Goal: Information Seeking & Learning: Learn about a topic

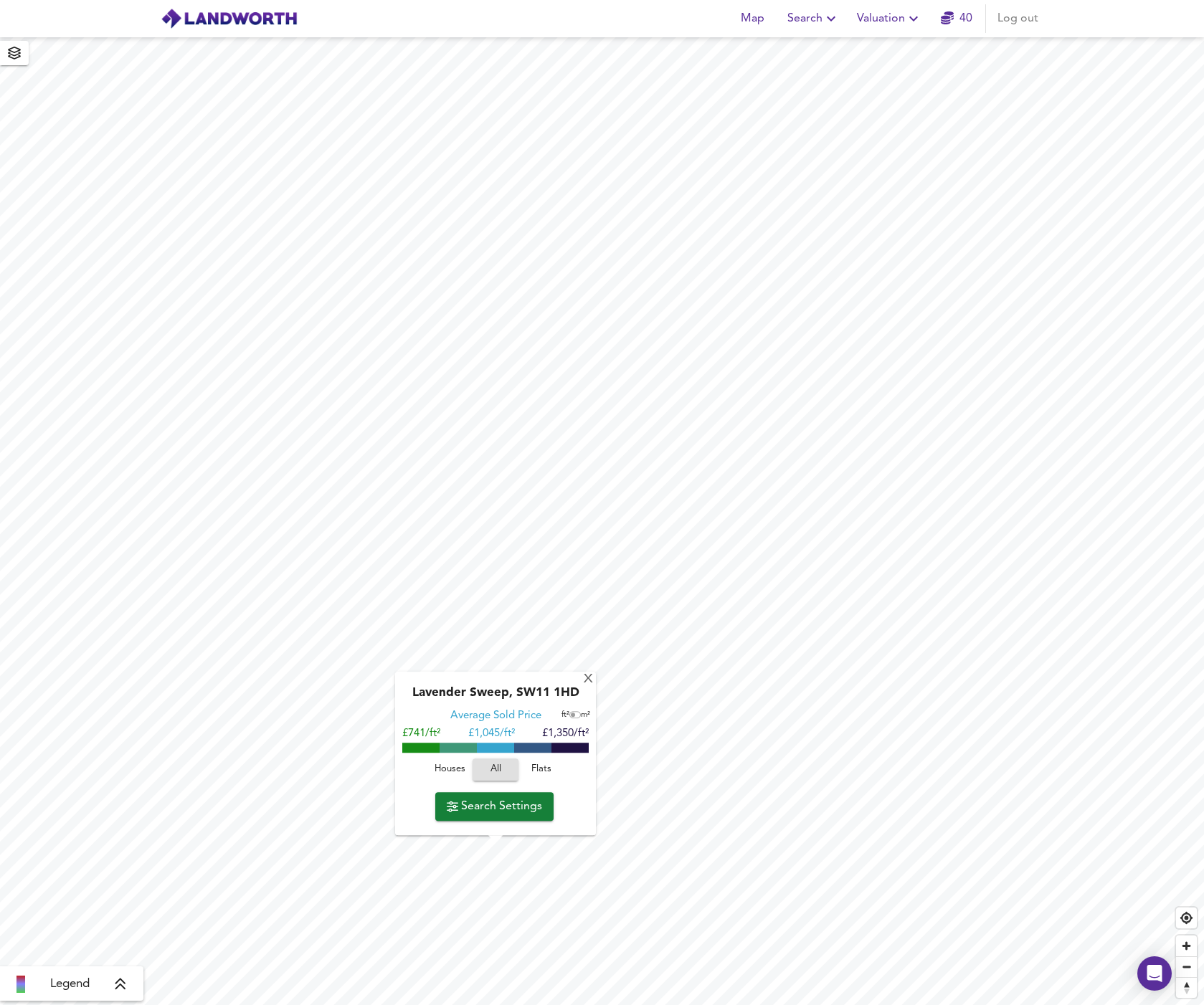
click at [450, 768] on span "Houses" at bounding box center [449, 769] width 39 height 16
drag, startPoint x: 518, startPoint y: 694, endPoint x: 582, endPoint y: 693, distance: 64.0
click at [582, 693] on div "Lavender Sweep, SW11 1HD" at bounding box center [495, 697] width 186 height 23
copy div "SW11 1HD"
click at [507, 801] on span "Search Settings" at bounding box center [494, 806] width 95 height 20
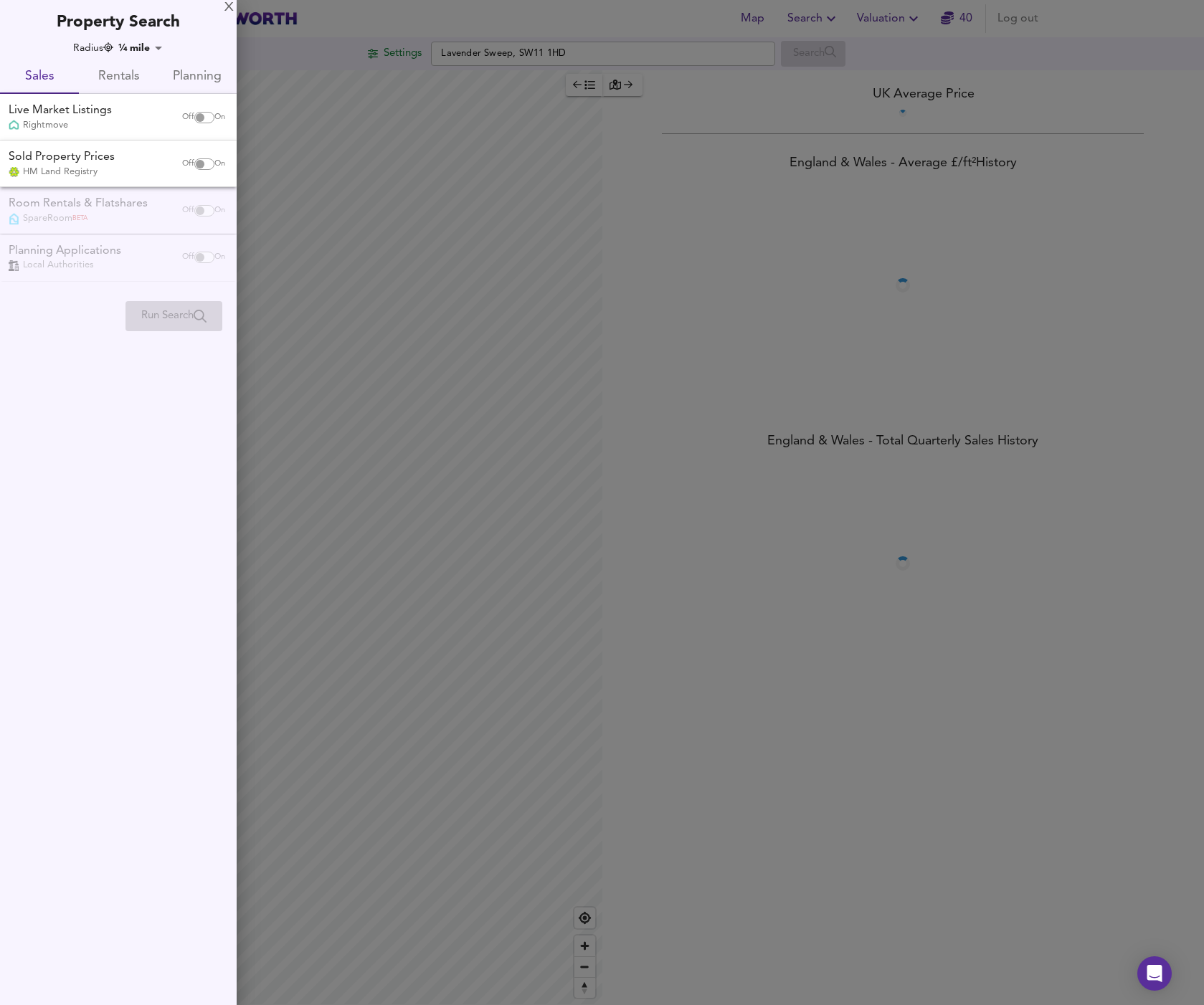
click at [204, 116] on input "checkbox" at bounding box center [200, 117] width 35 height 11
checkbox input "true"
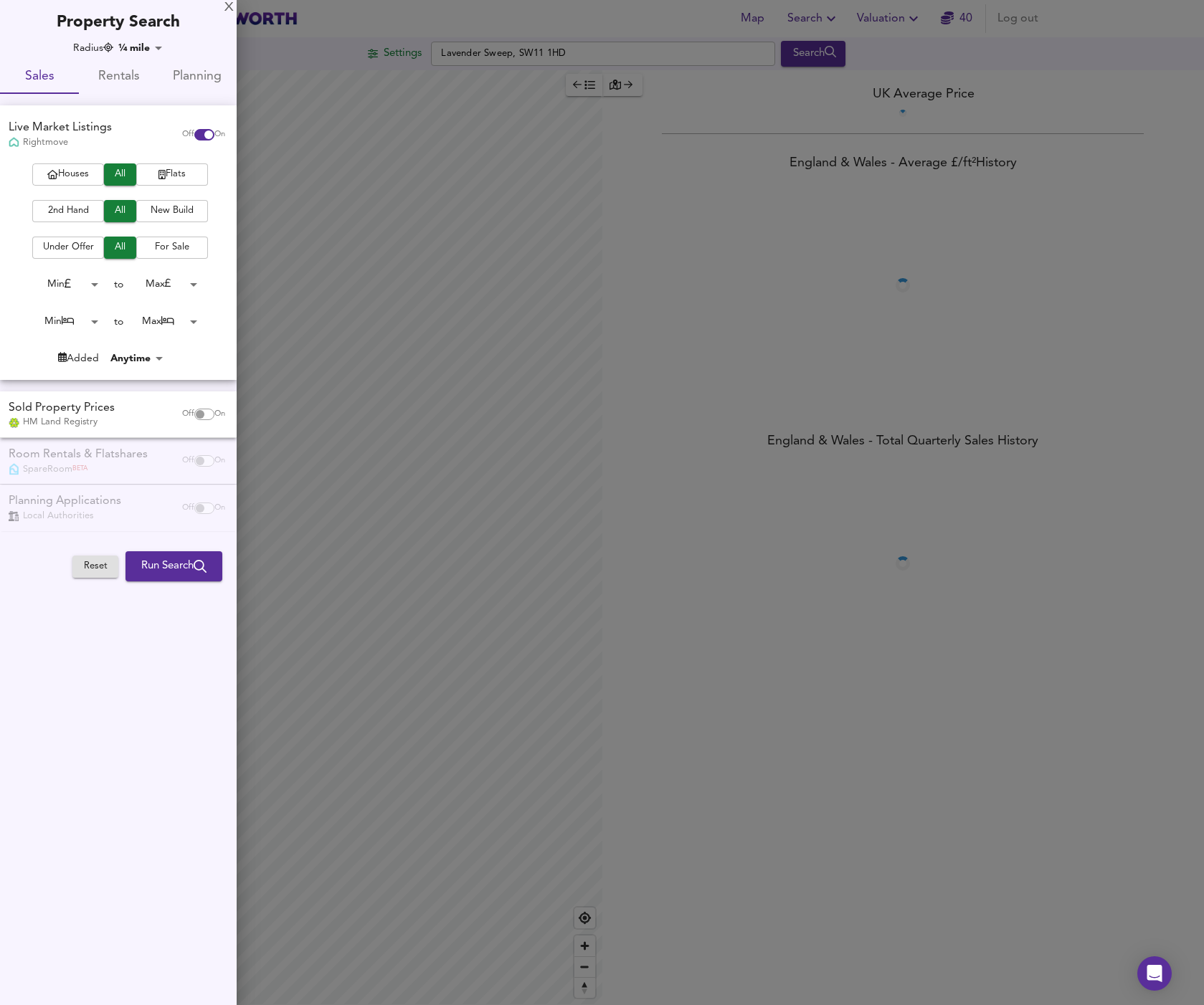
click at [60, 169] on span "Houses" at bounding box center [68, 174] width 57 height 16
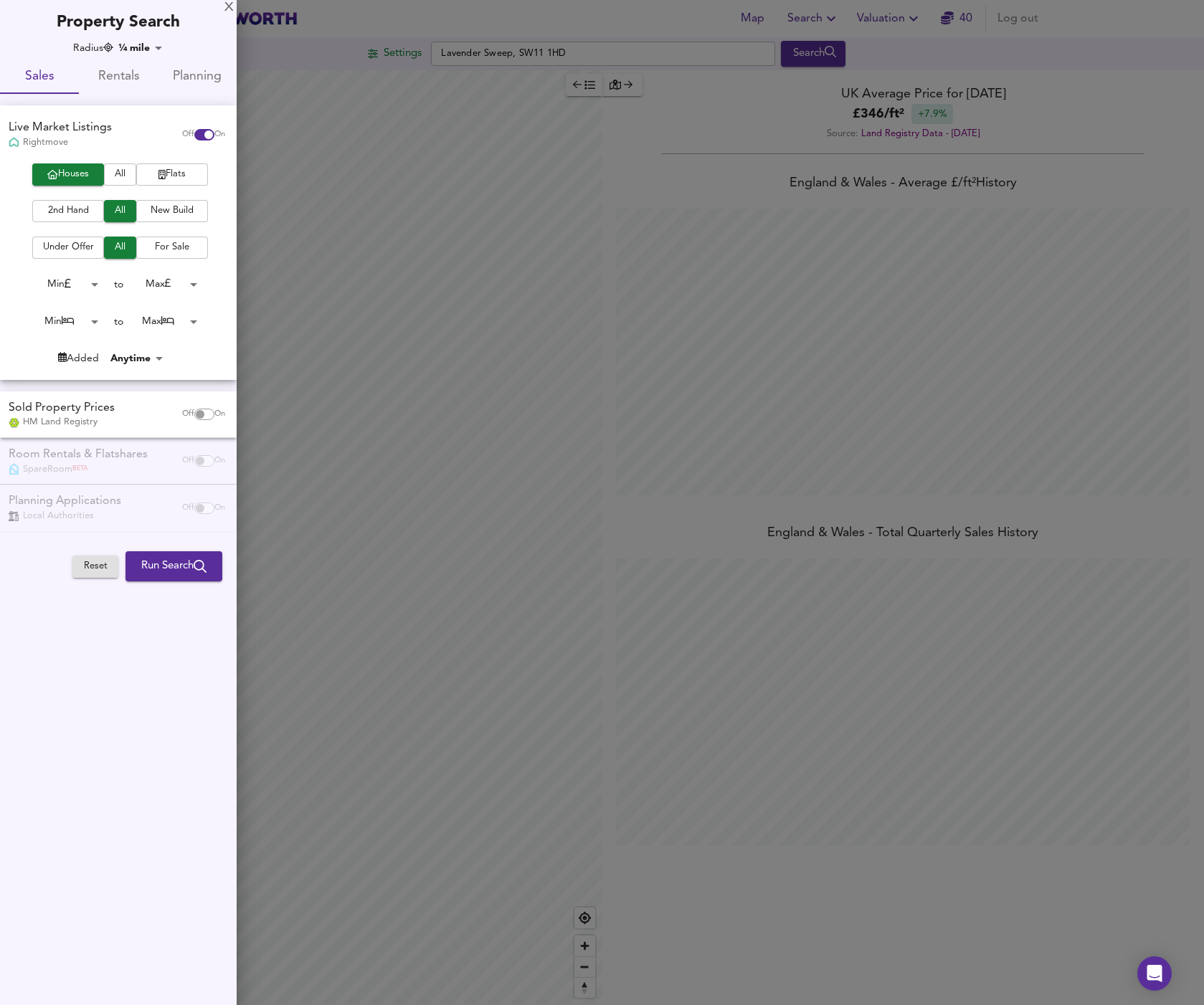
scroll to position [1005, 1204]
click at [69, 207] on span "2nd Hand" at bounding box center [68, 211] width 57 height 16
click at [82, 245] on span "Under Offer" at bounding box center [68, 247] width 57 height 16
click at [125, 246] on span "All" at bounding box center [120, 247] width 18 height 16
click at [205, 411] on input "checkbox" at bounding box center [200, 414] width 35 height 11
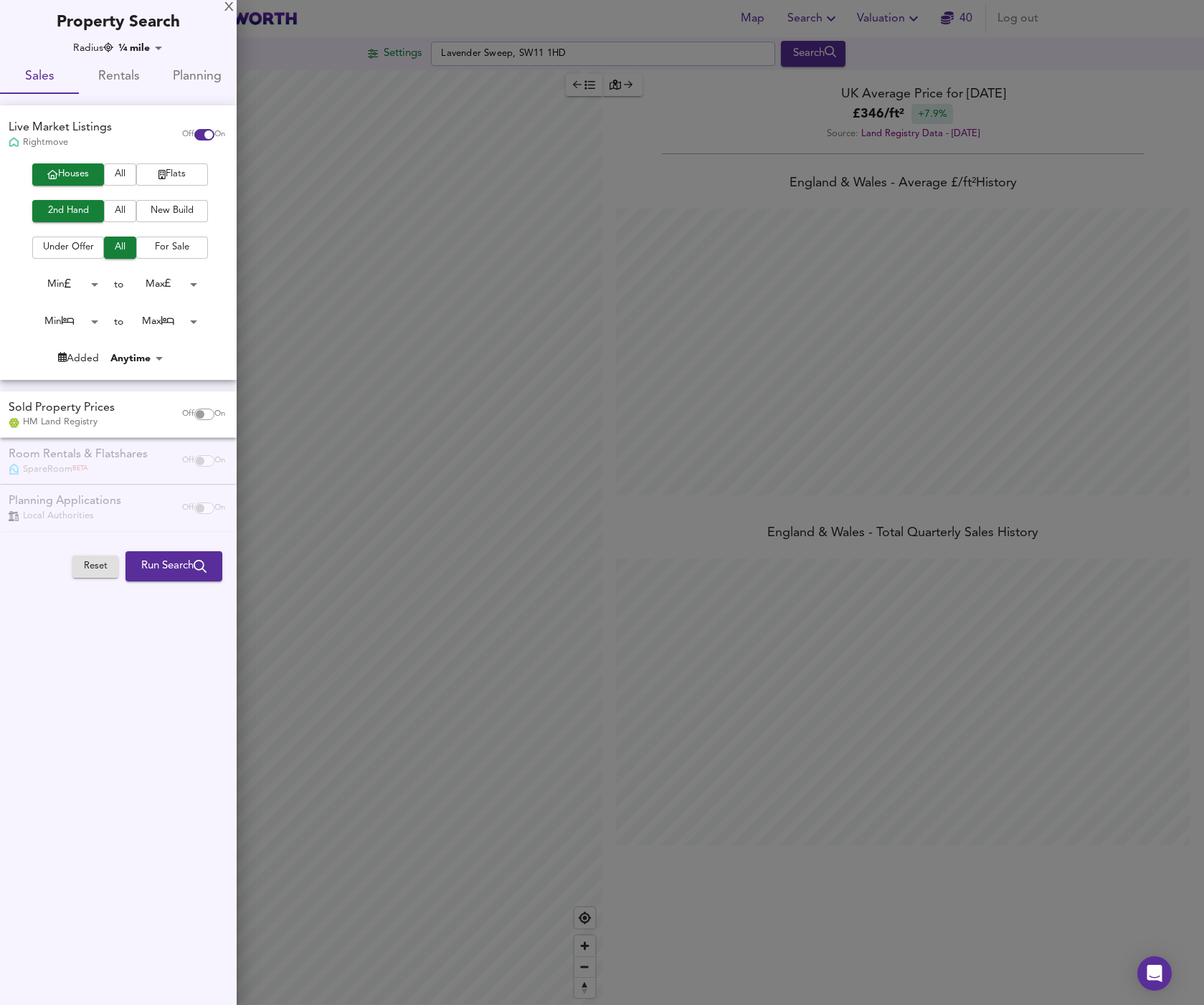
checkbox input "true"
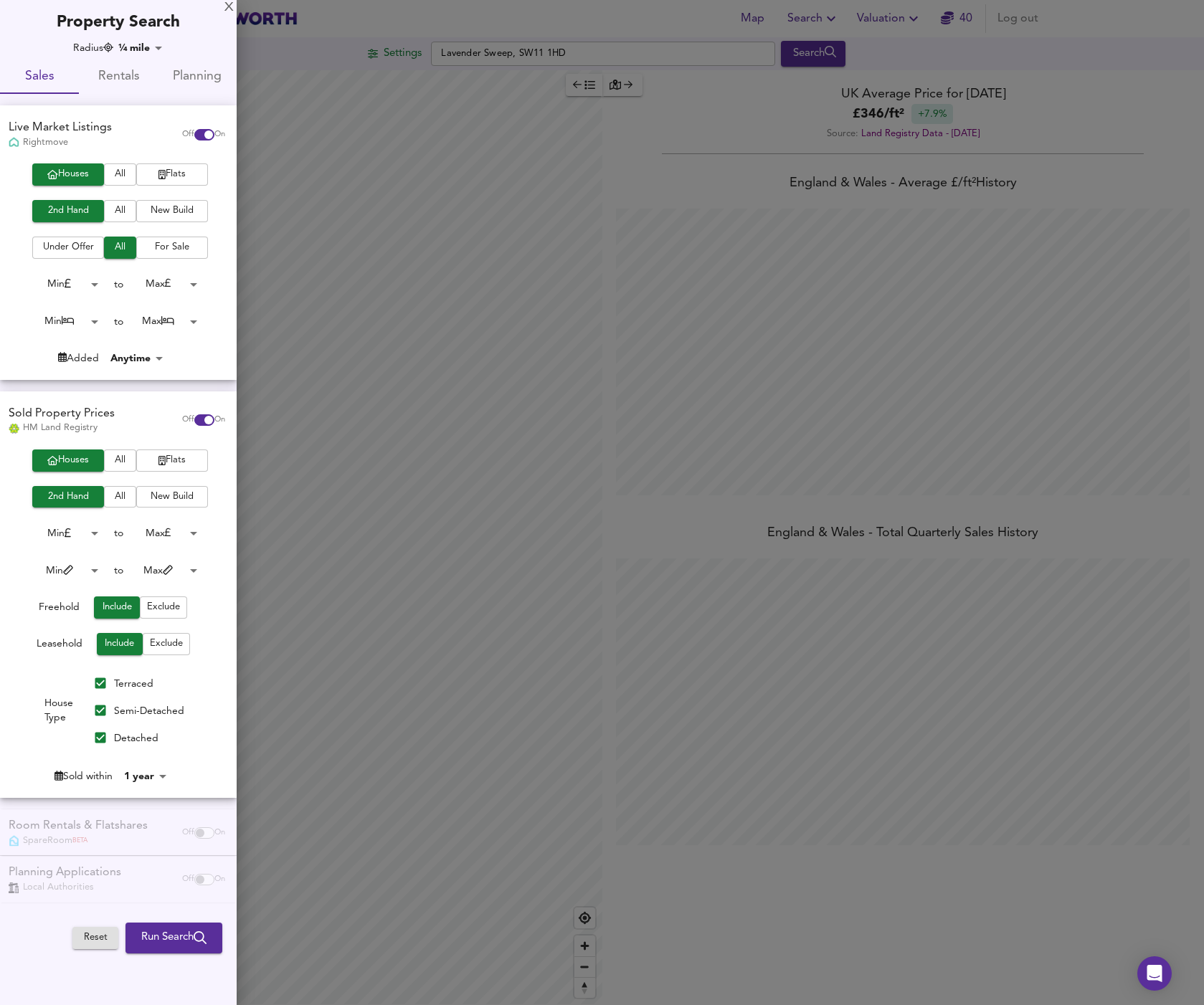
click at [160, 651] on div "Houses All Flats 2nd Hand All New Build Min 0 to Max 200000000 Min 0 to Max 100…" at bounding box center [118, 623] width 237 height 349
click at [162, 643] on span "Exclude" at bounding box center [167, 643] width 33 height 16
click at [164, 935] on span "Run Search" at bounding box center [173, 937] width 65 height 18
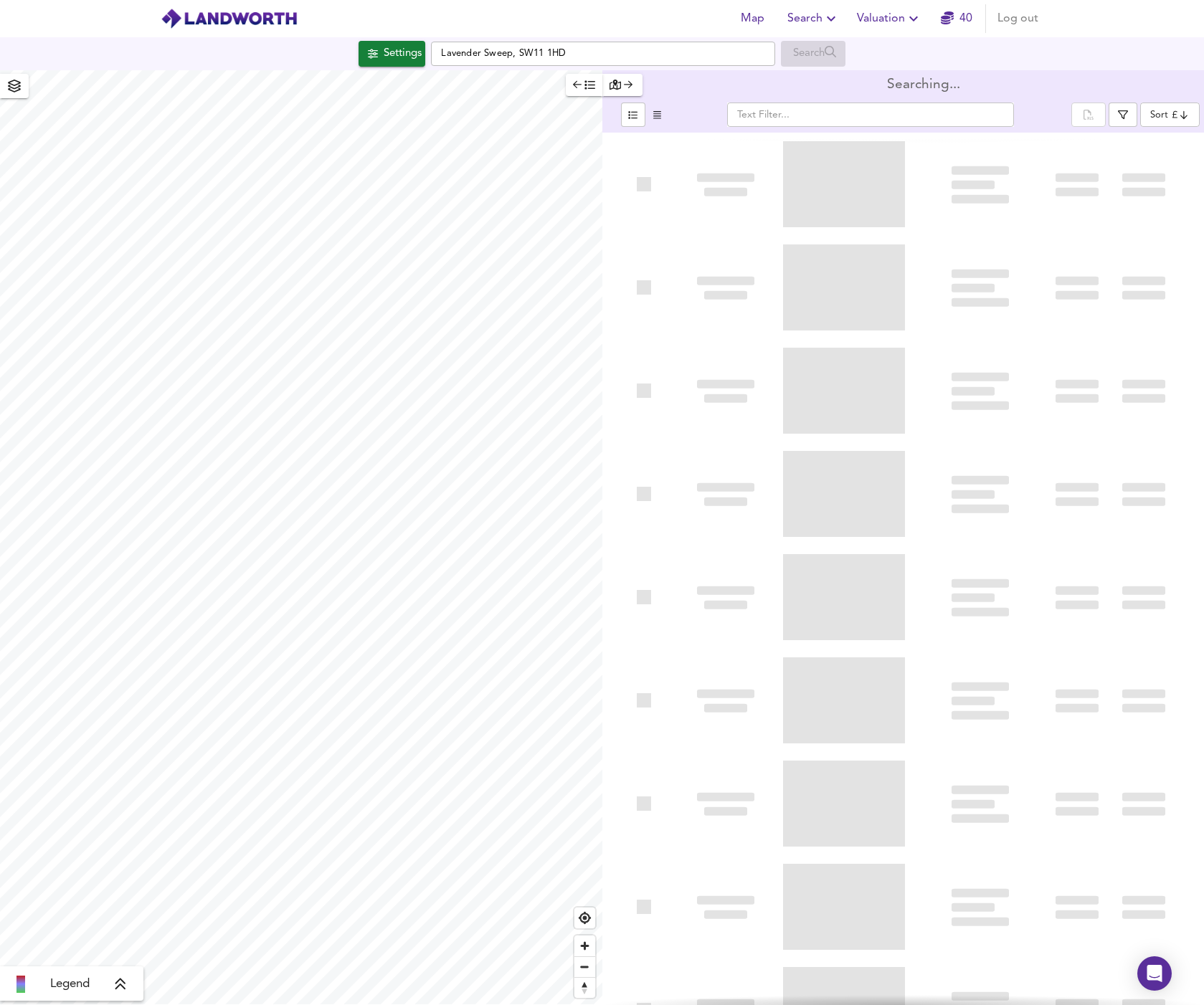
type input "bestdeal"
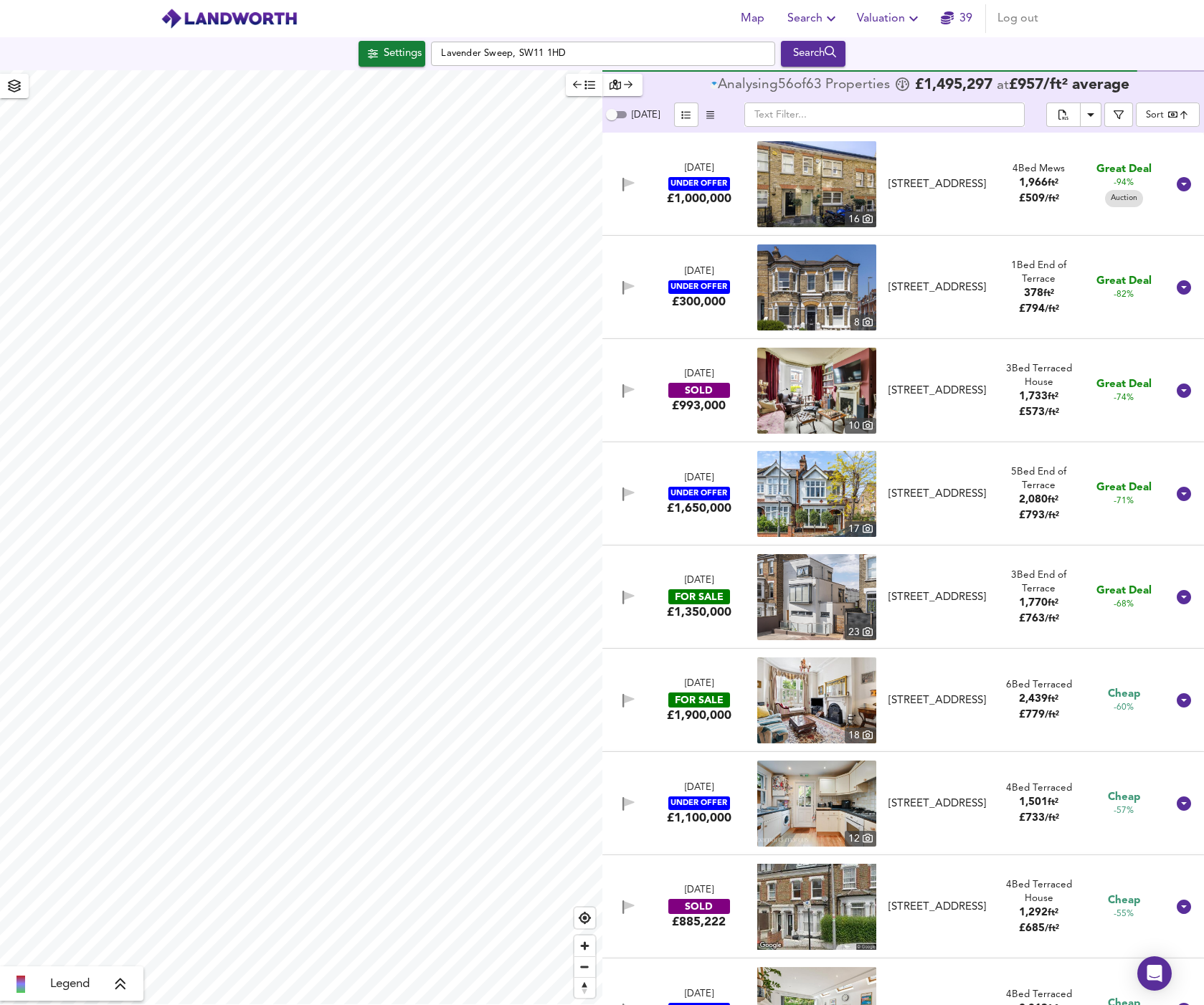
checkbox input "false"
checkbox input "true"
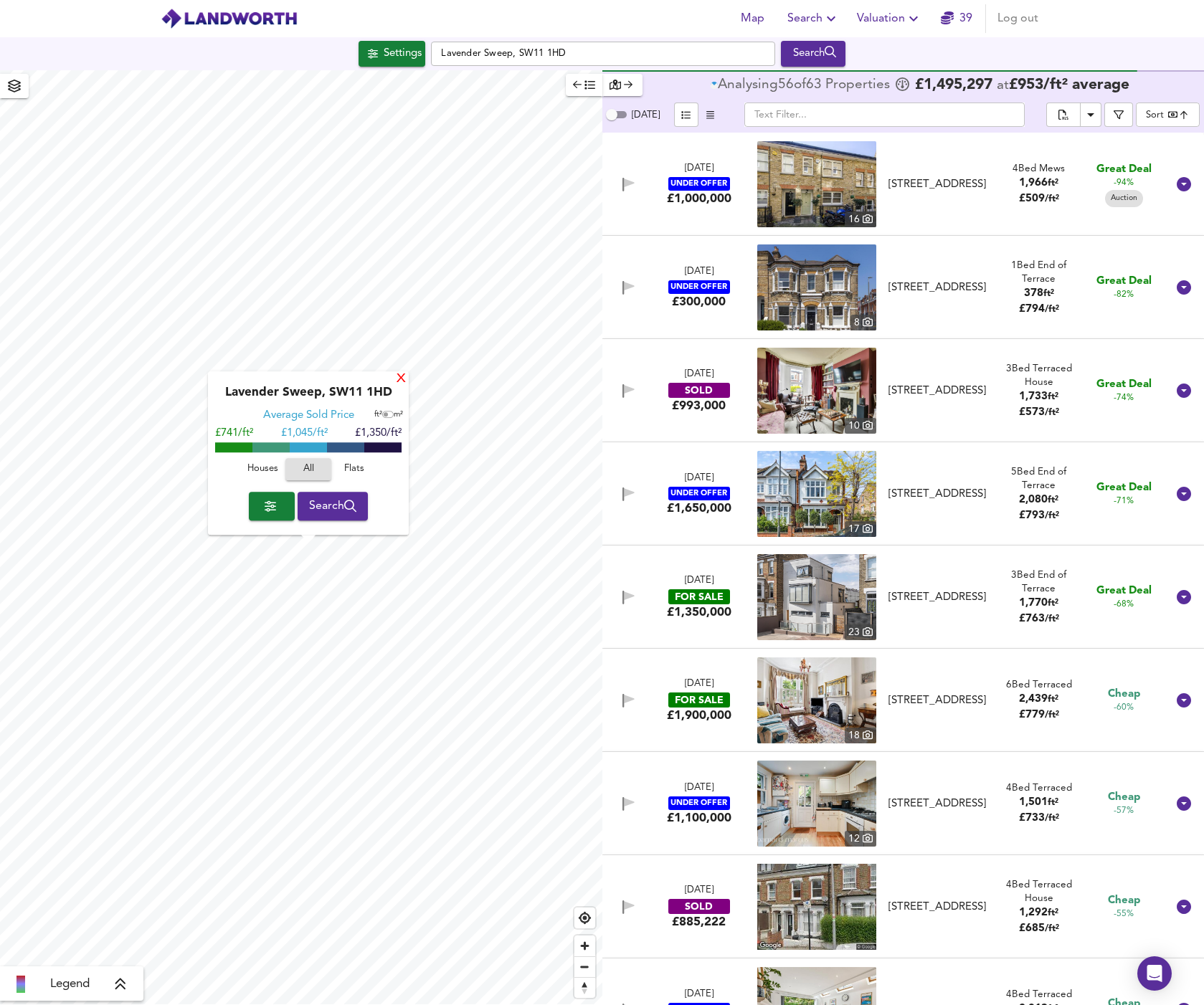
click at [398, 382] on div "X" at bounding box center [402, 380] width 12 height 14
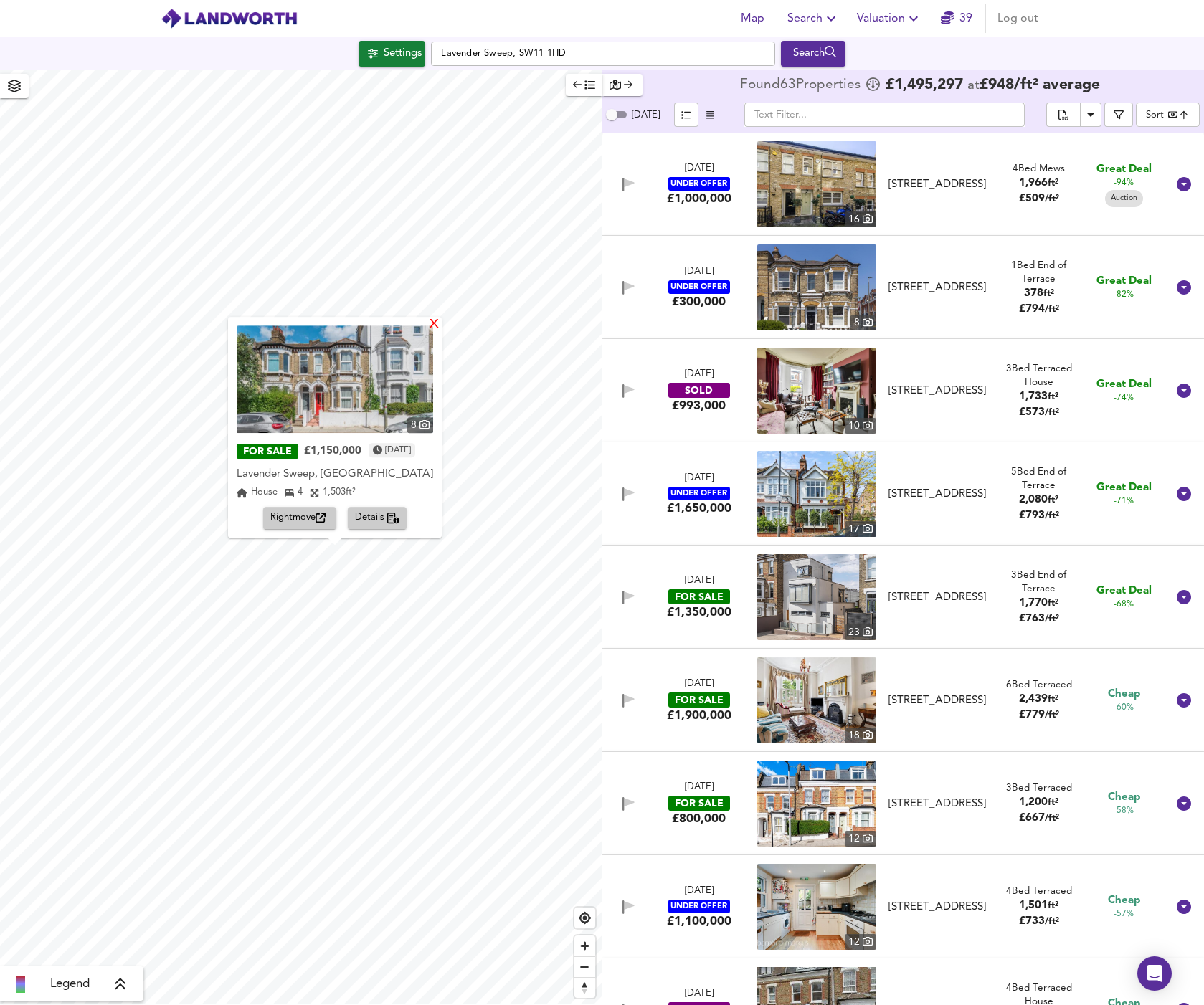
click at [441, 325] on div "X" at bounding box center [435, 325] width 12 height 14
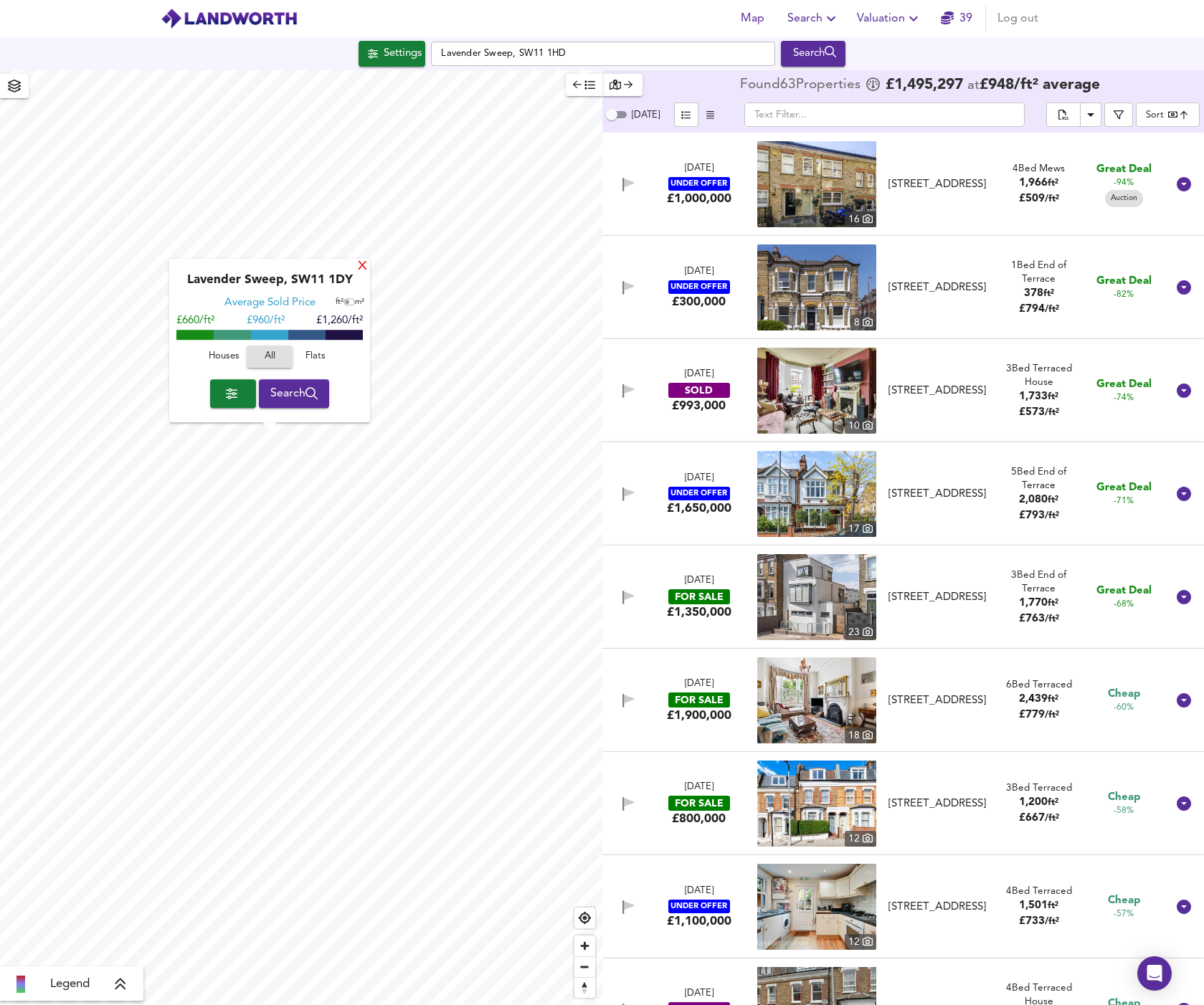
click at [363, 268] on div "X" at bounding box center [363, 267] width 12 height 14
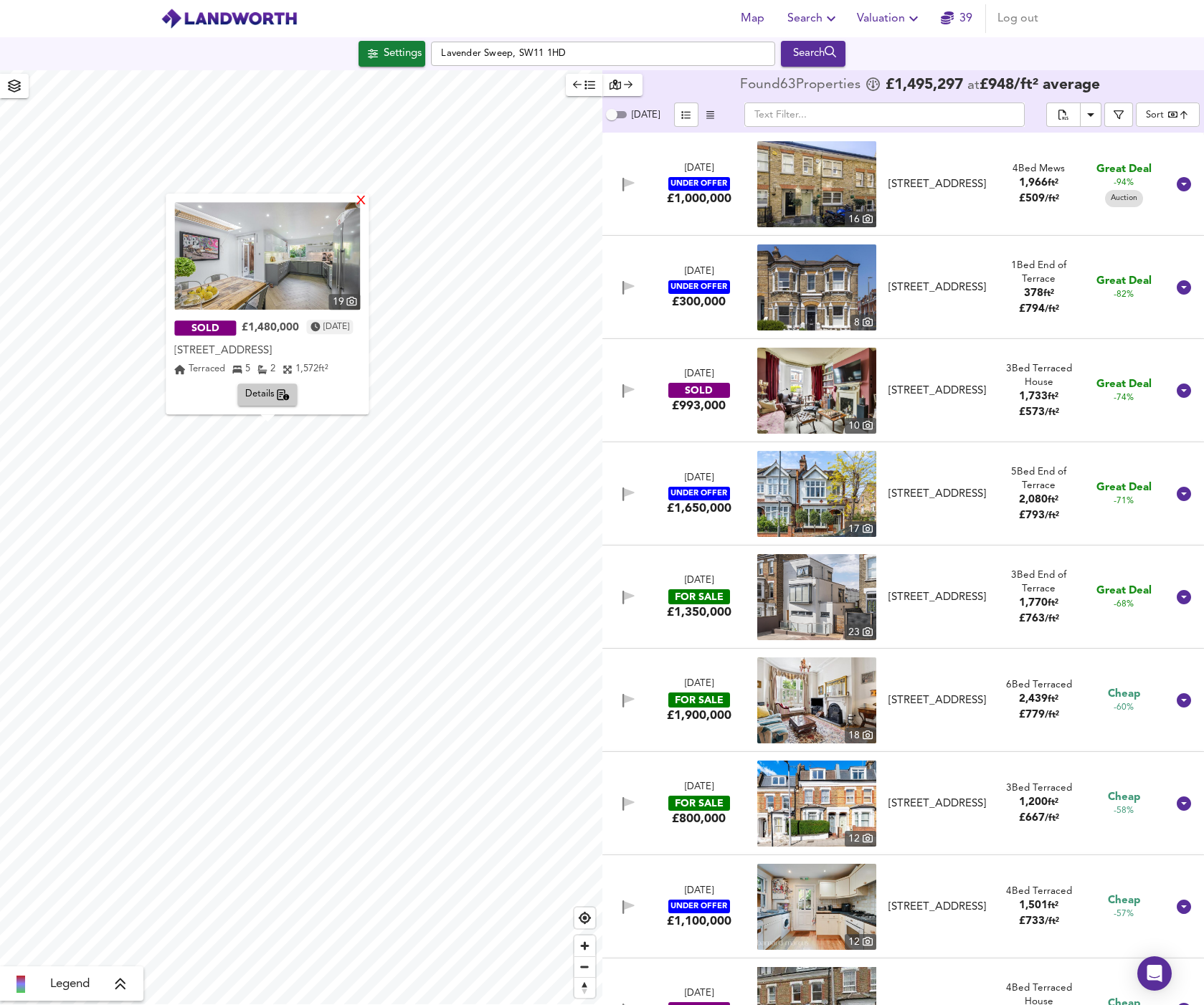
click at [368, 206] on div "X" at bounding box center [362, 202] width 12 height 14
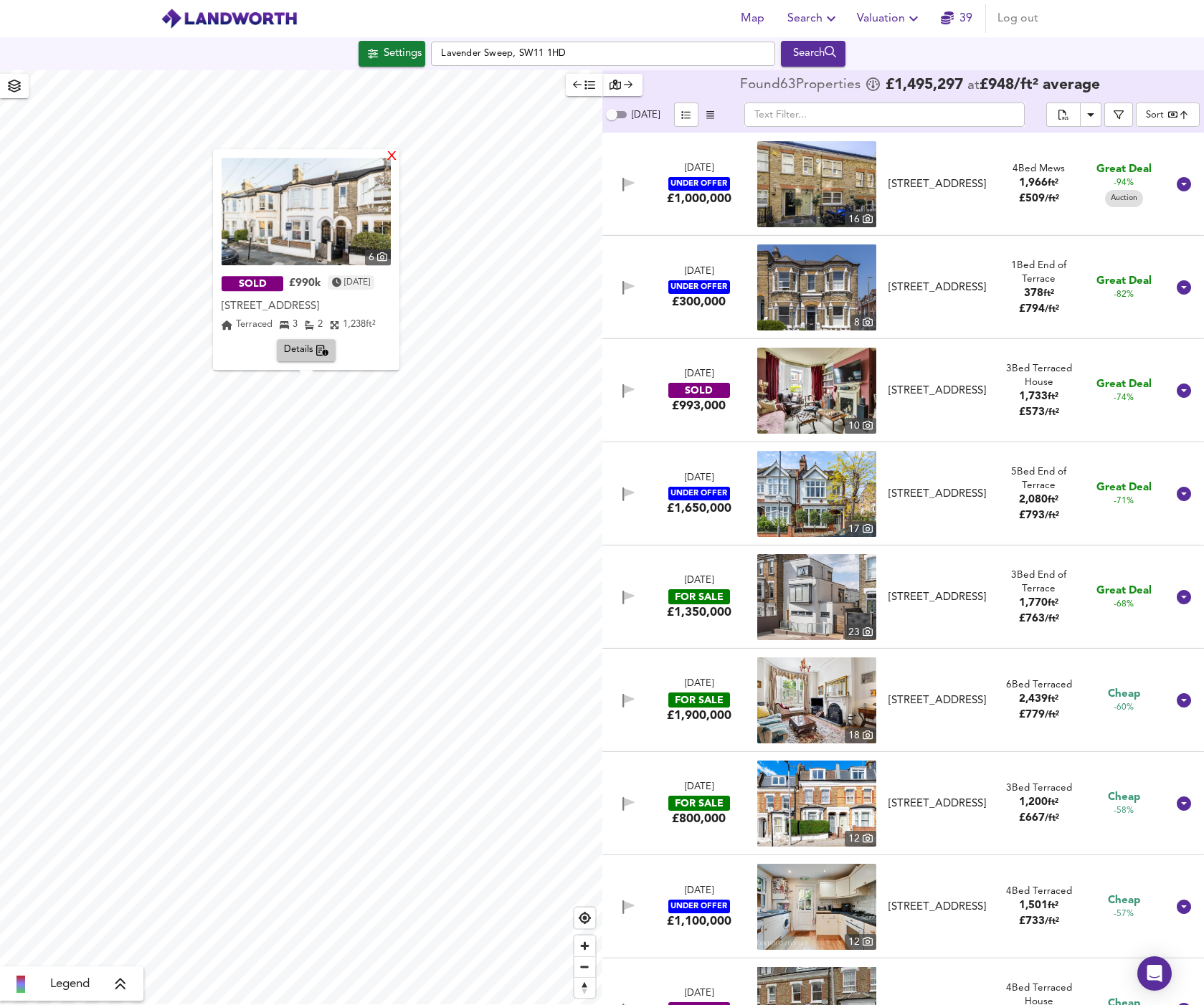
click at [398, 160] on div "X" at bounding box center [392, 158] width 12 height 14
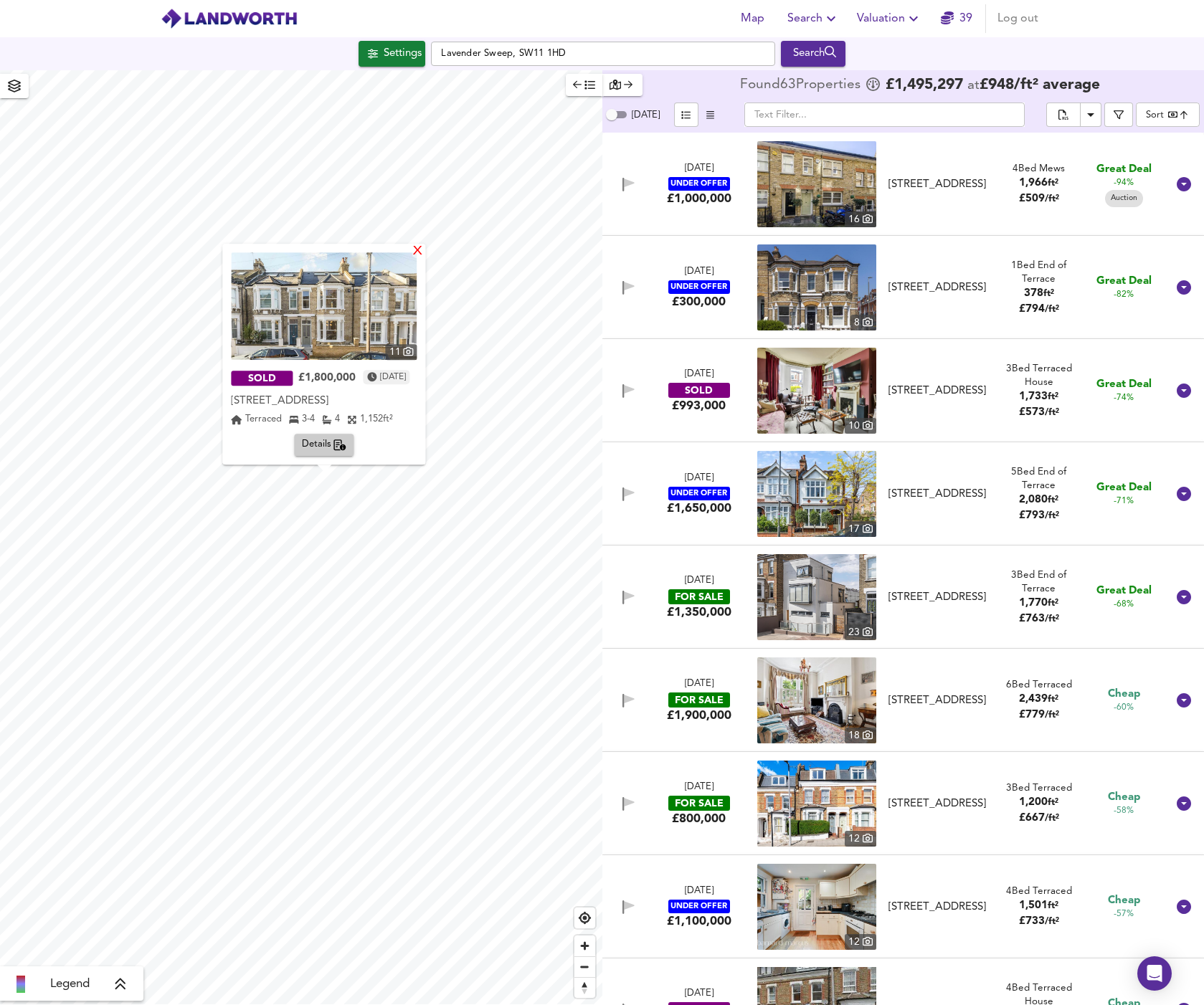
click at [424, 255] on div "X" at bounding box center [418, 252] width 12 height 14
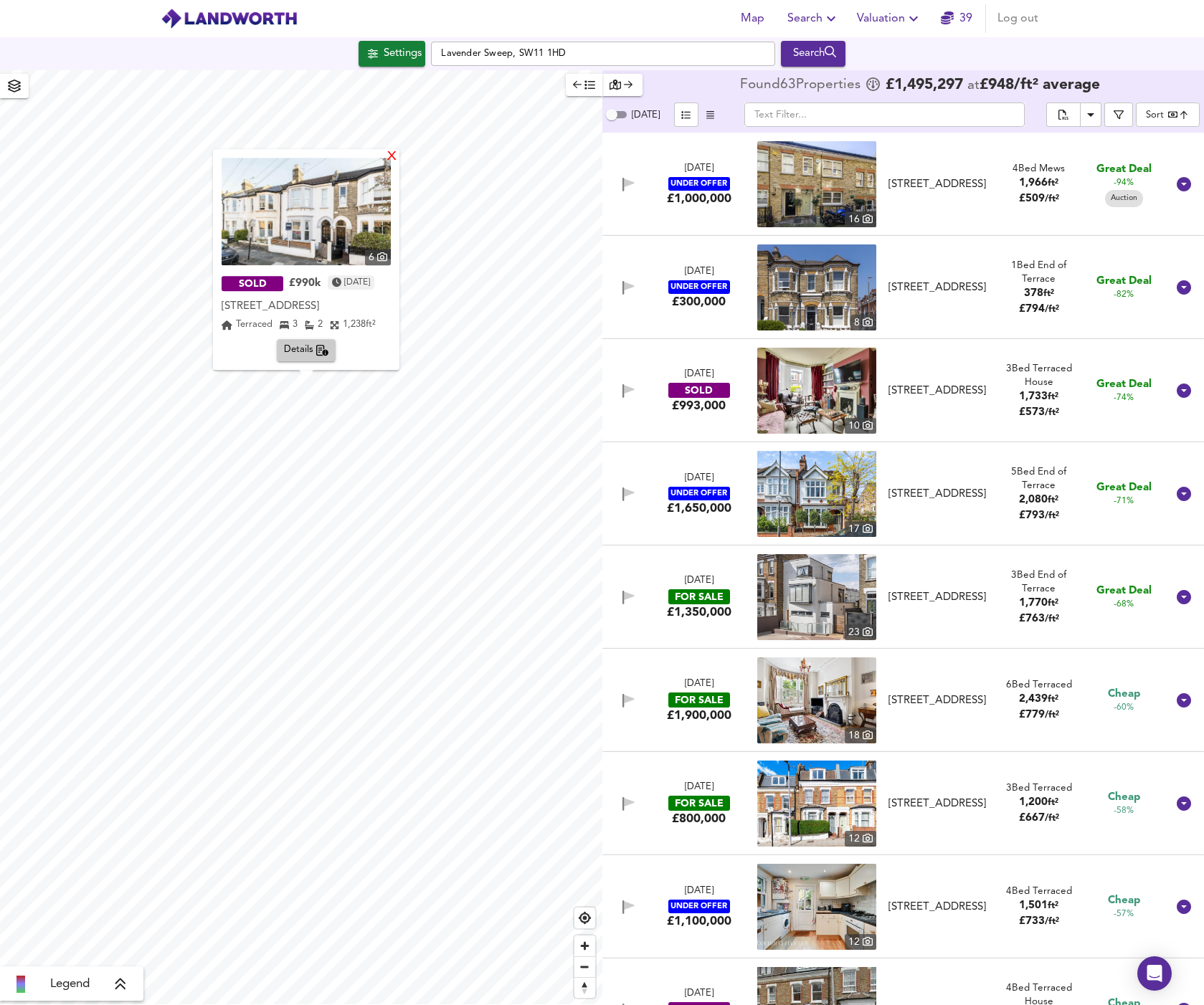
click at [398, 158] on div "X" at bounding box center [392, 158] width 12 height 14
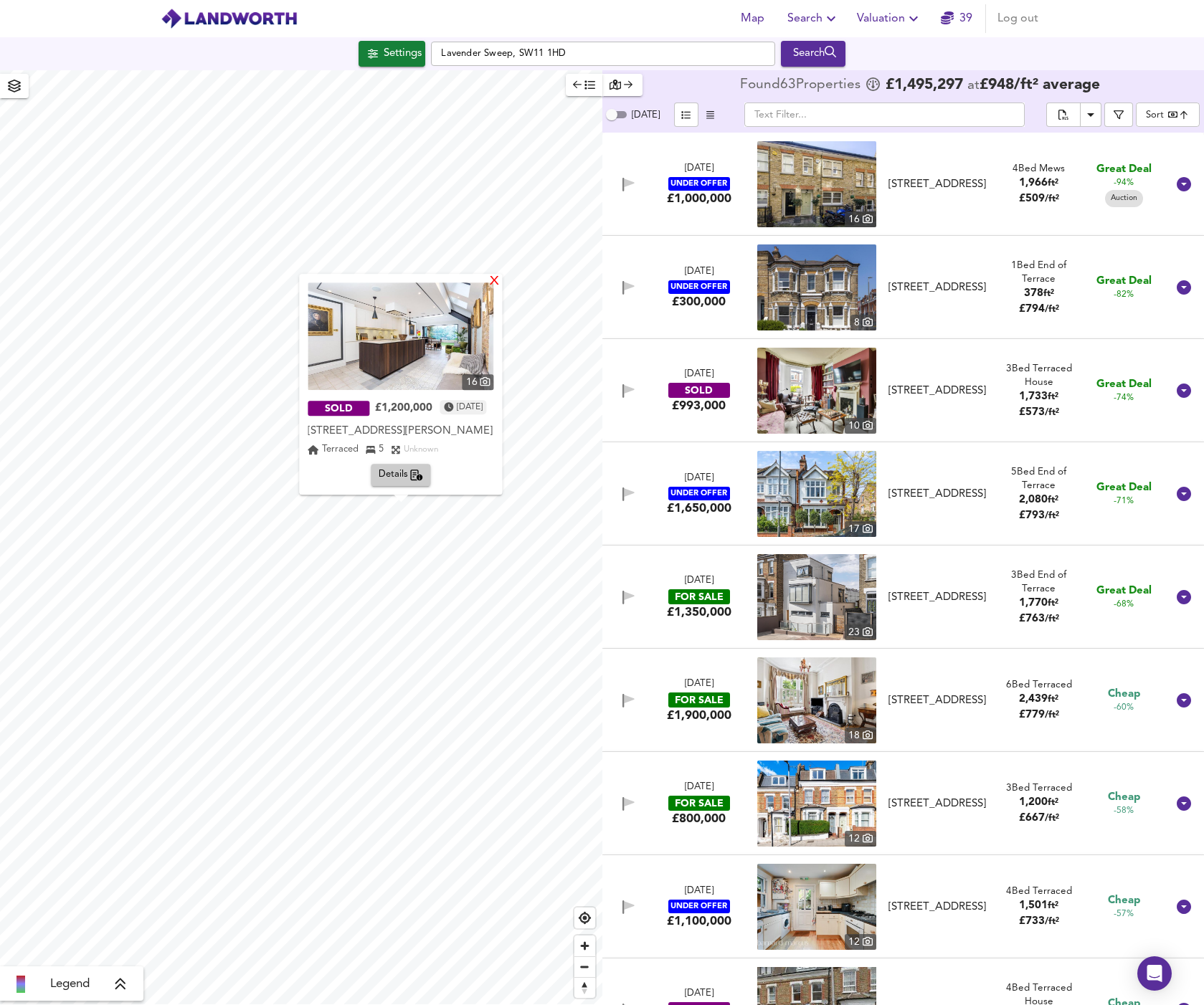
click at [501, 283] on div "X" at bounding box center [495, 282] width 12 height 14
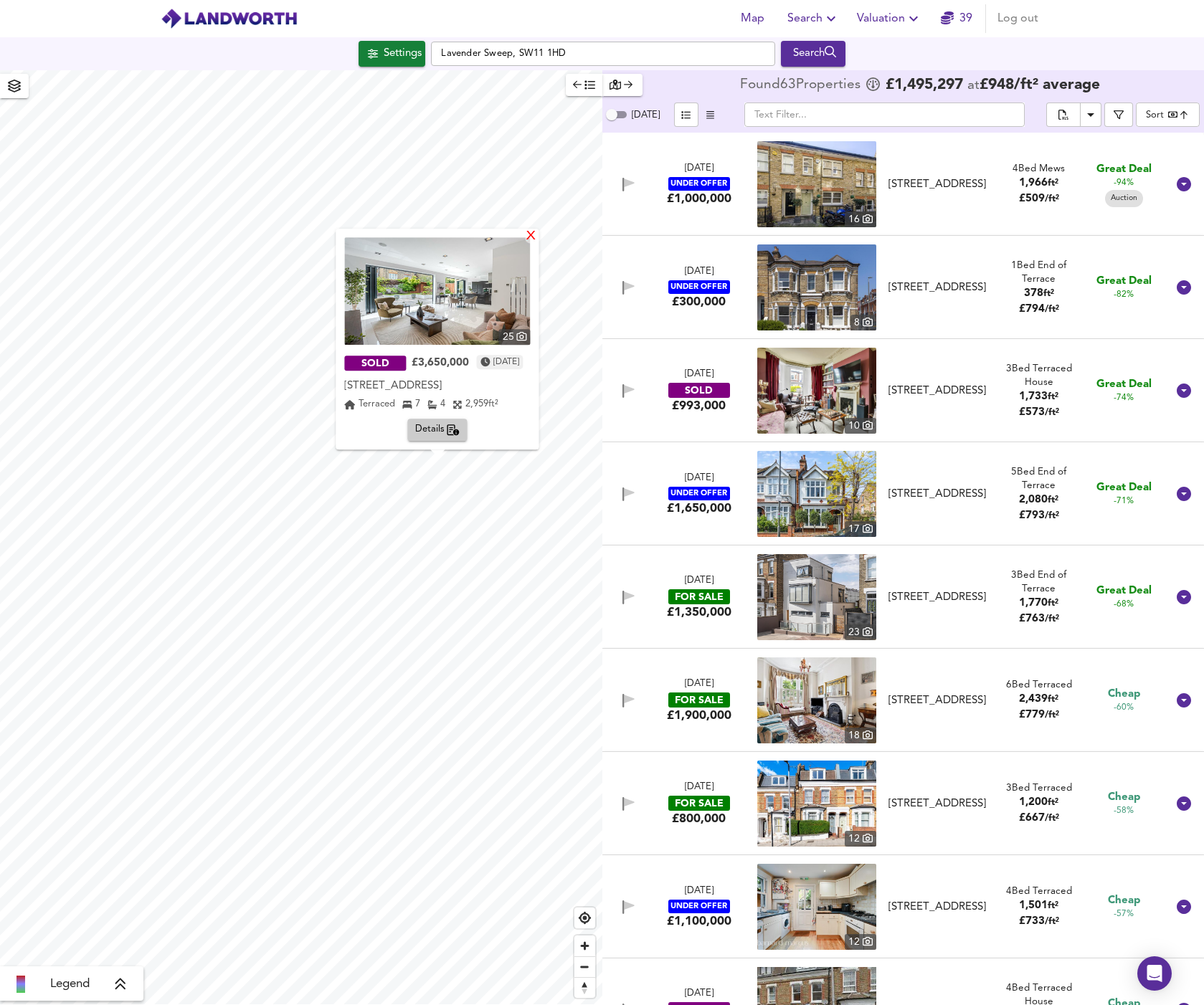
click at [538, 238] on div "X" at bounding box center [532, 237] width 12 height 14
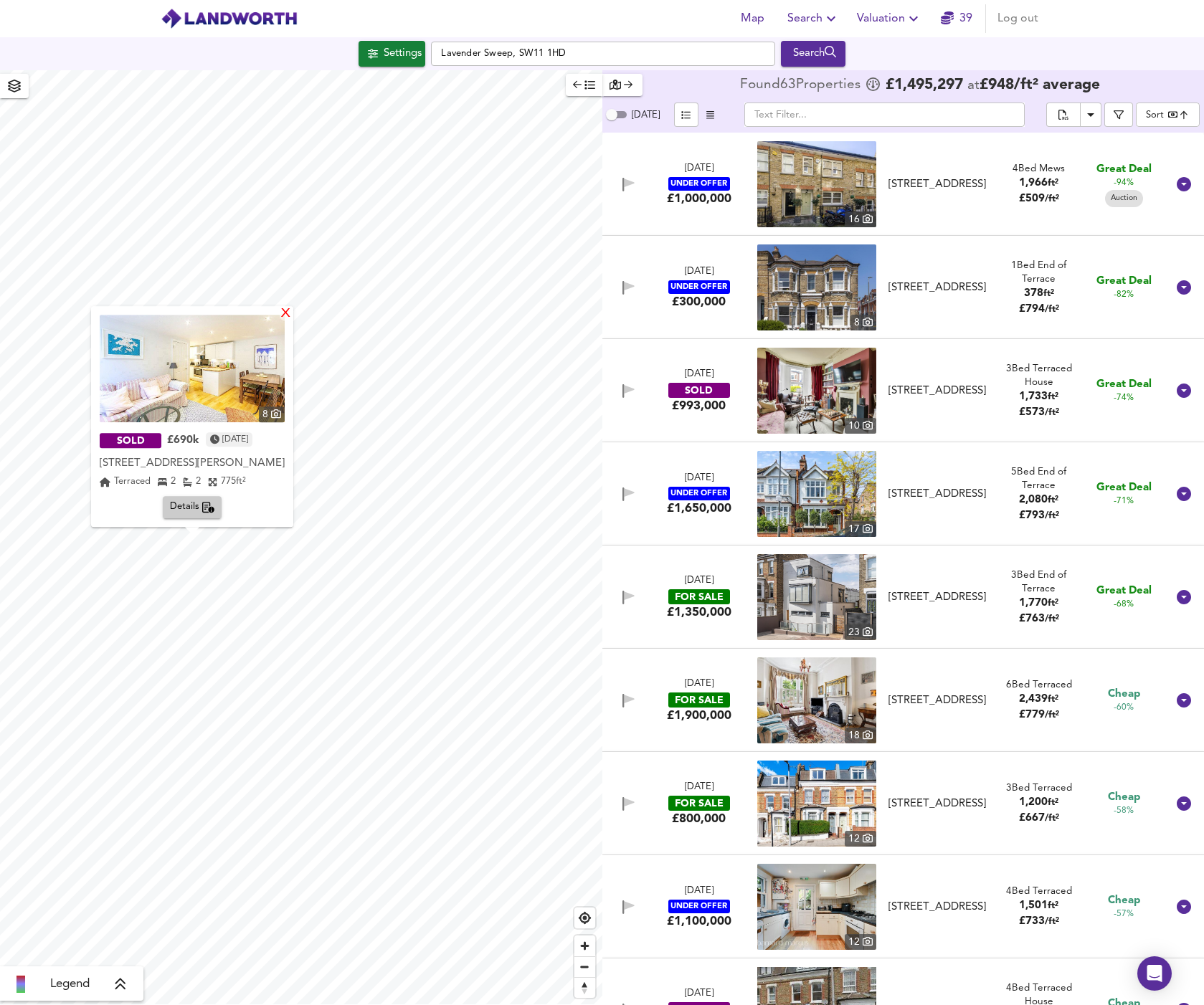
click at [292, 316] on div "X" at bounding box center [285, 315] width 12 height 14
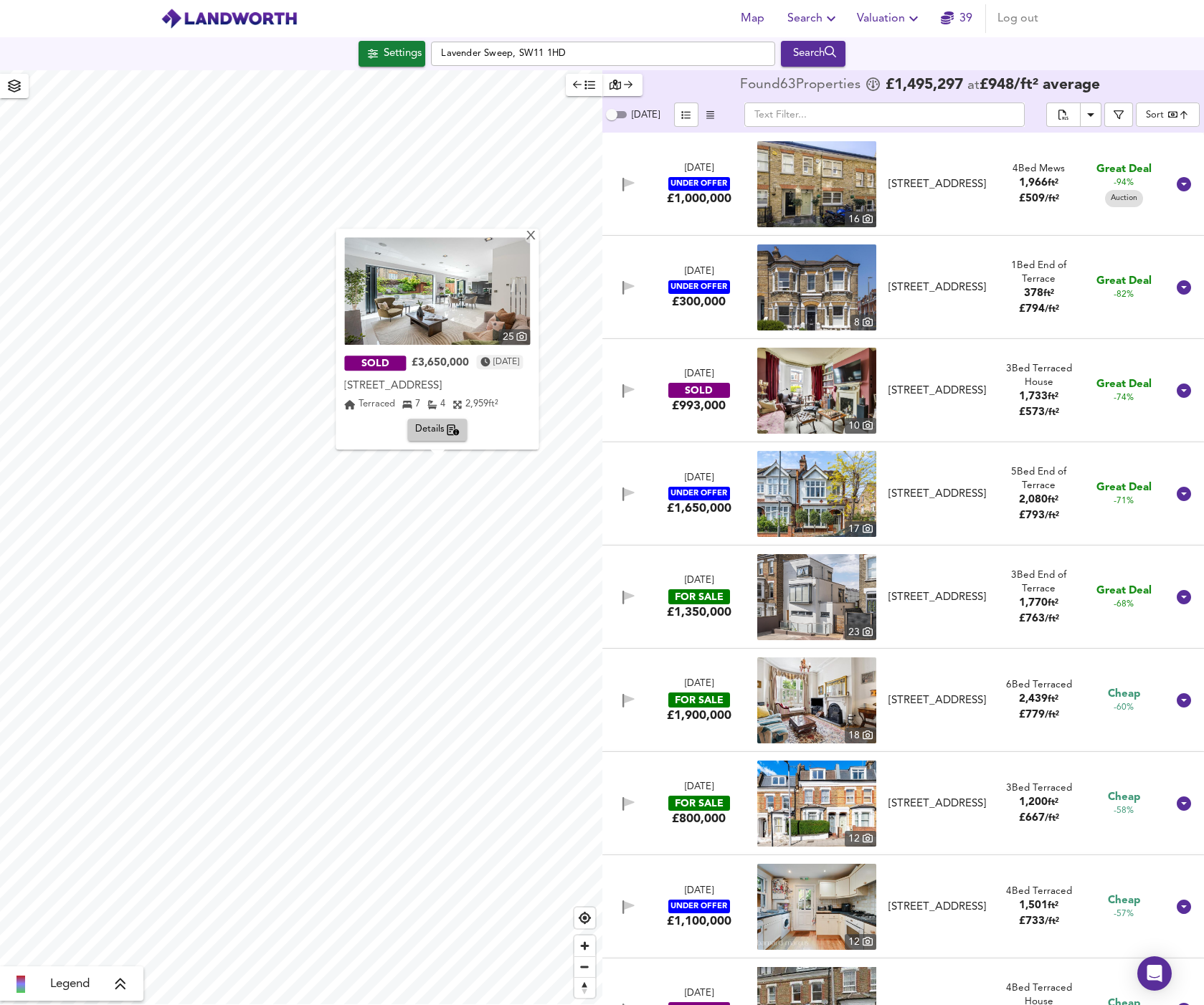
click at [512, 310] on img at bounding box center [437, 291] width 186 height 108
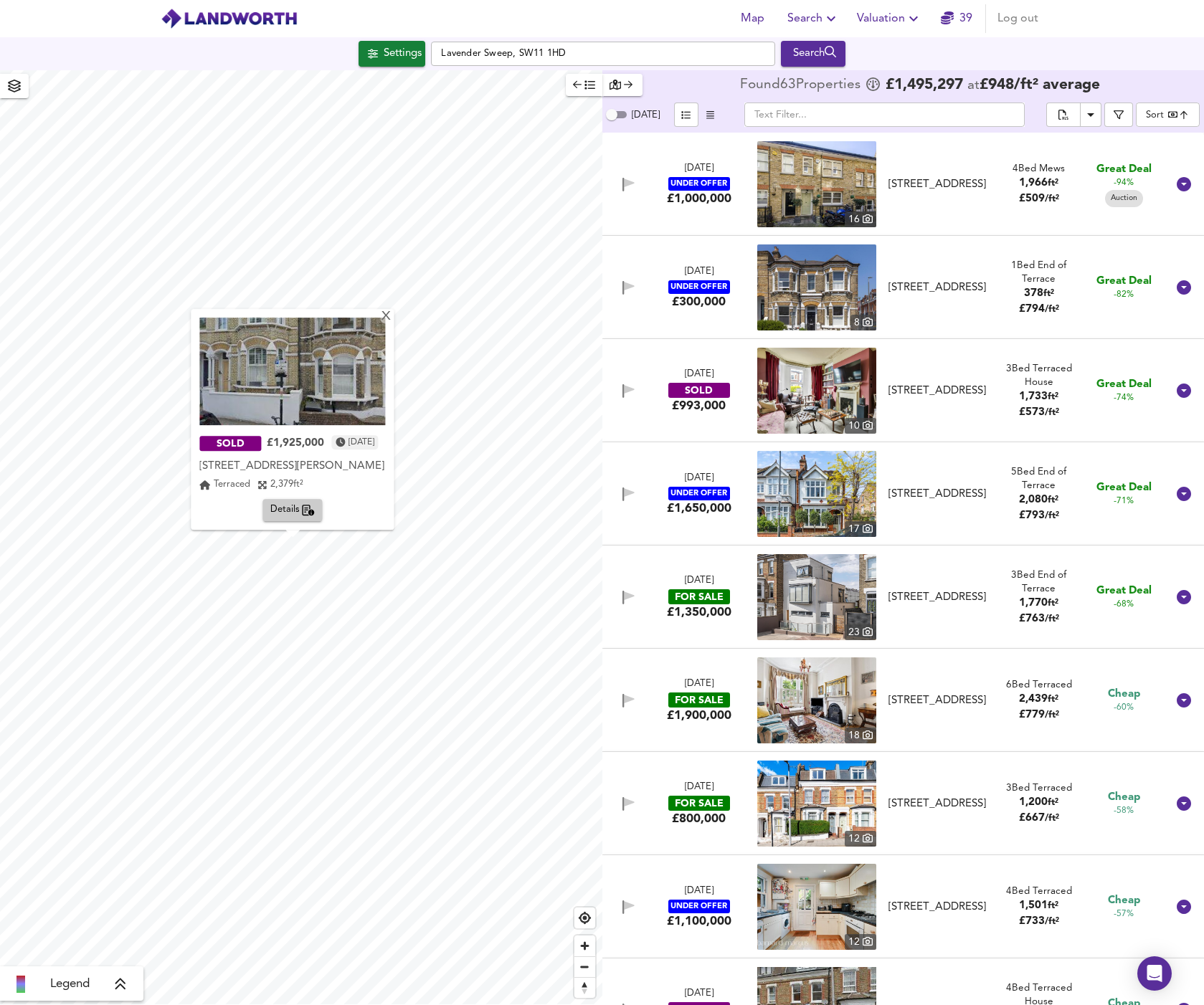
click at [288, 514] on span "Details" at bounding box center [293, 511] width 45 height 16
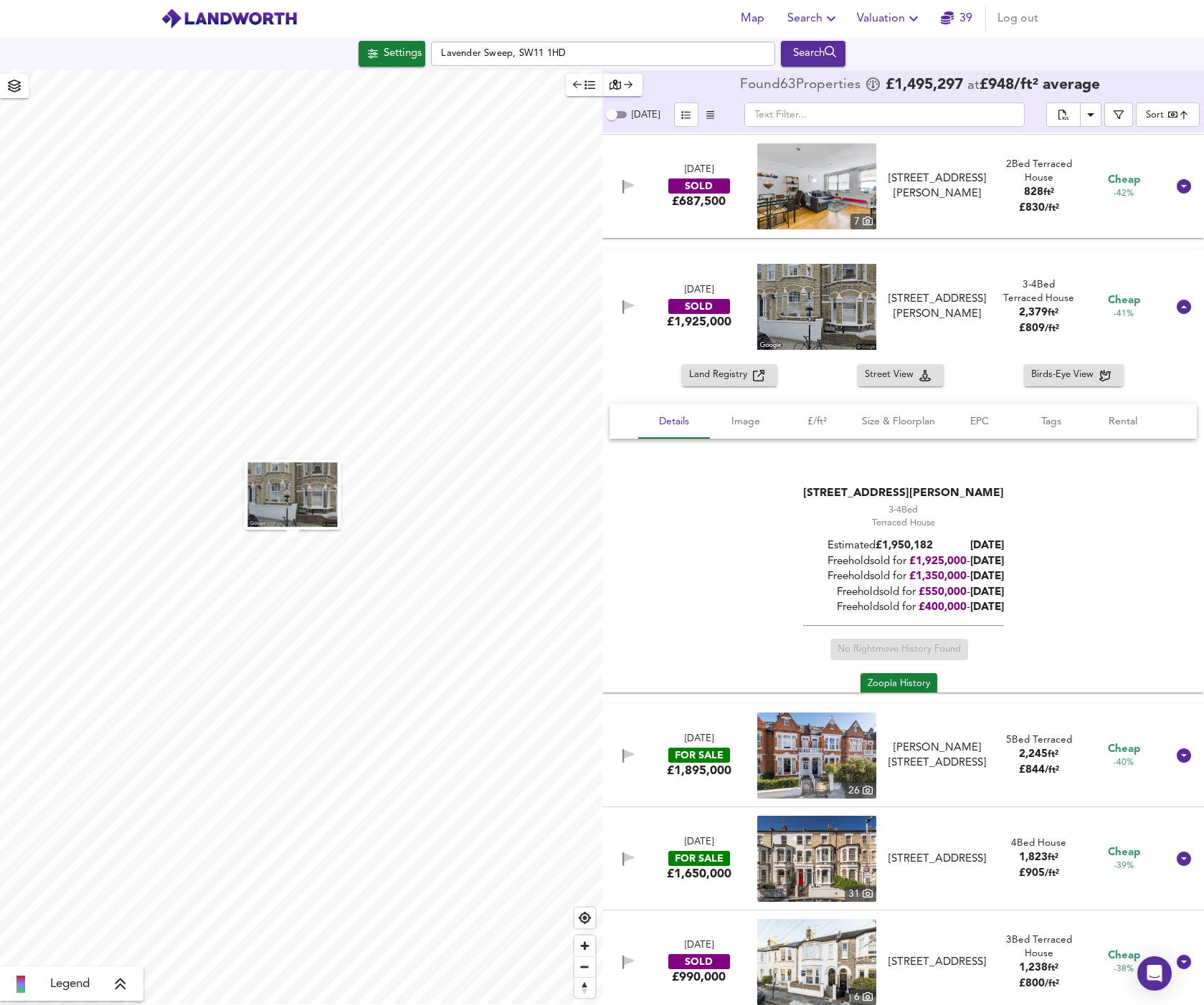
scroll to position [1858, 0]
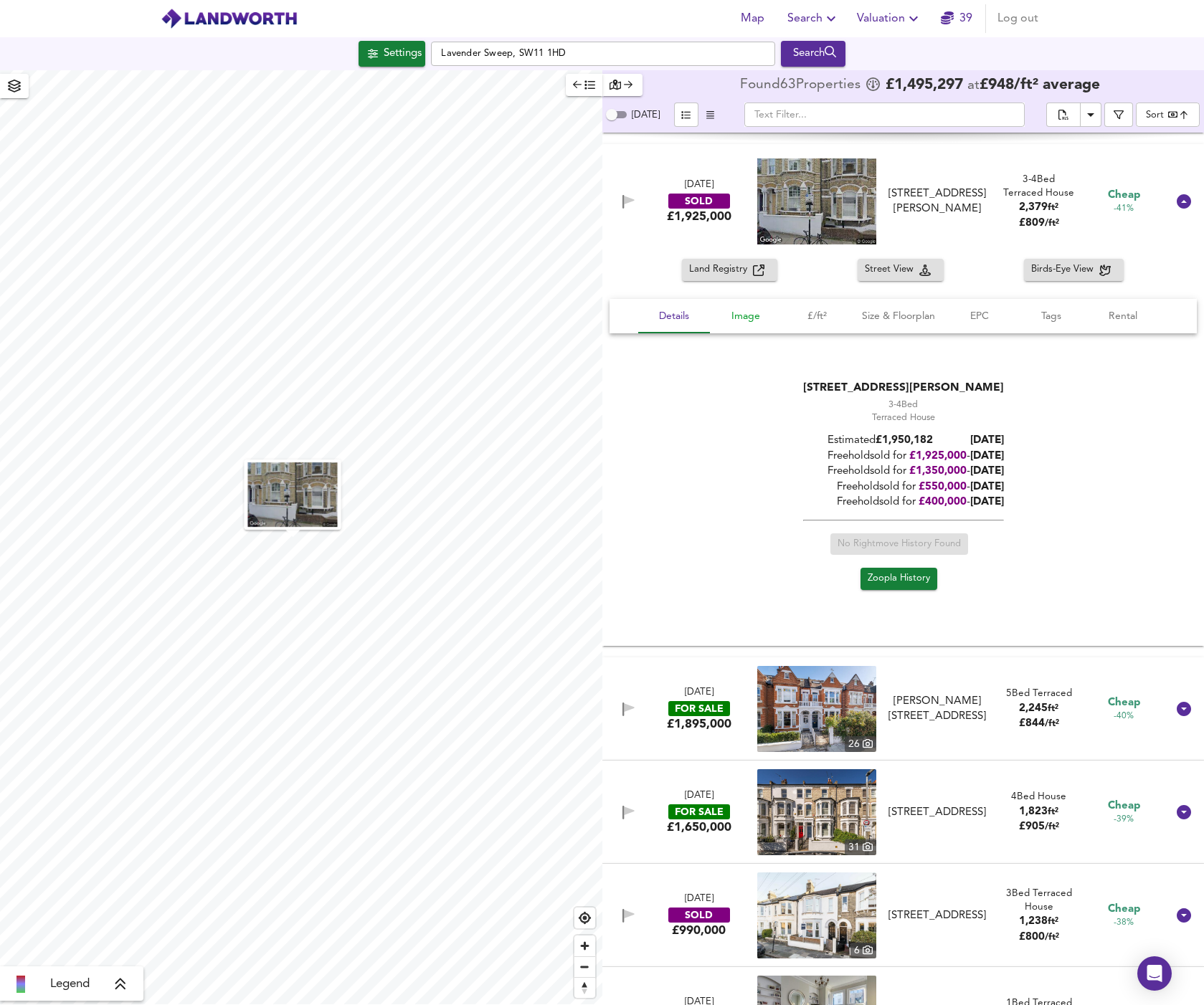
click at [759, 312] on span "Image" at bounding box center [745, 317] width 55 height 18
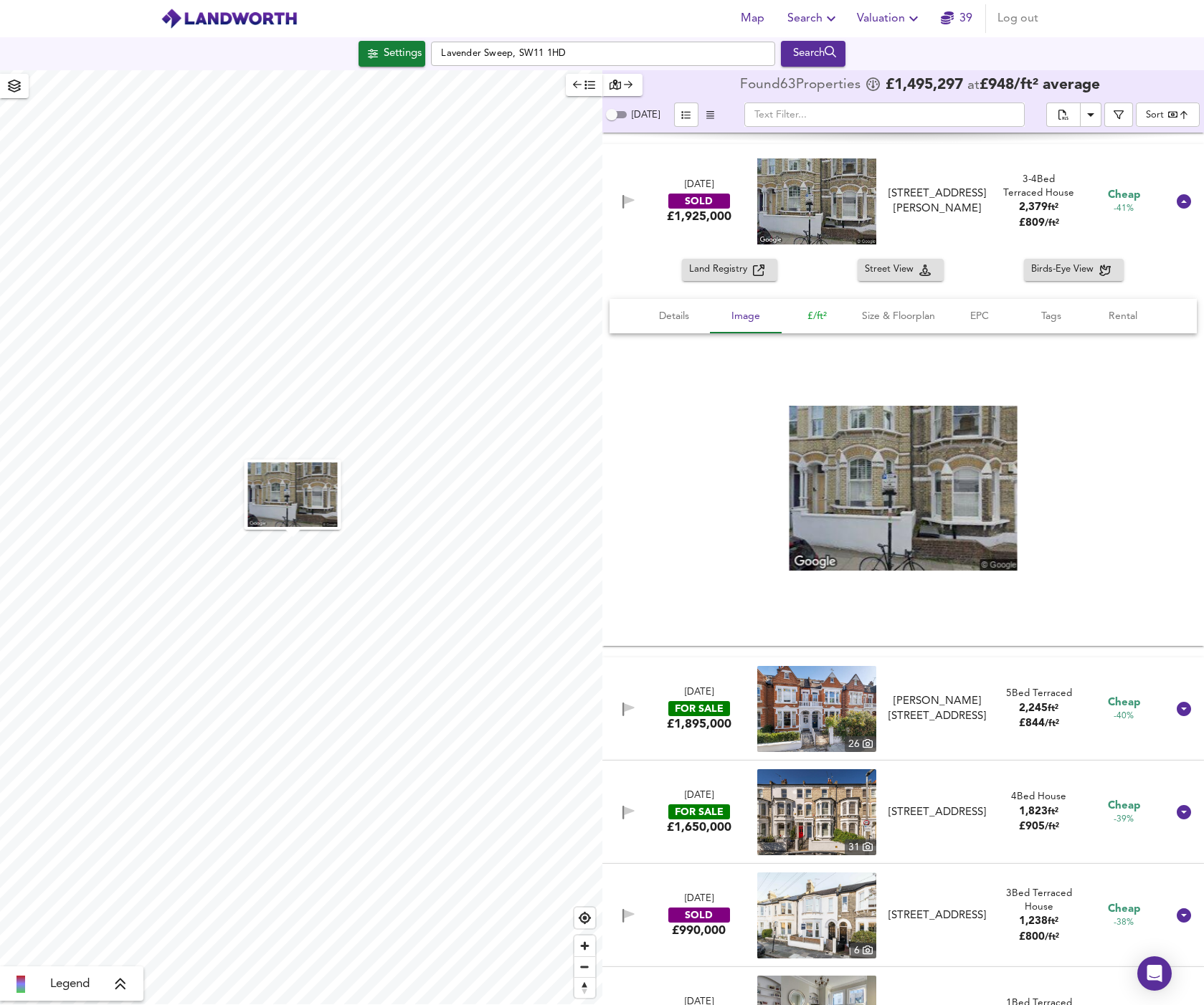
click at [815, 321] on span "£/ft²" at bounding box center [817, 317] width 55 height 18
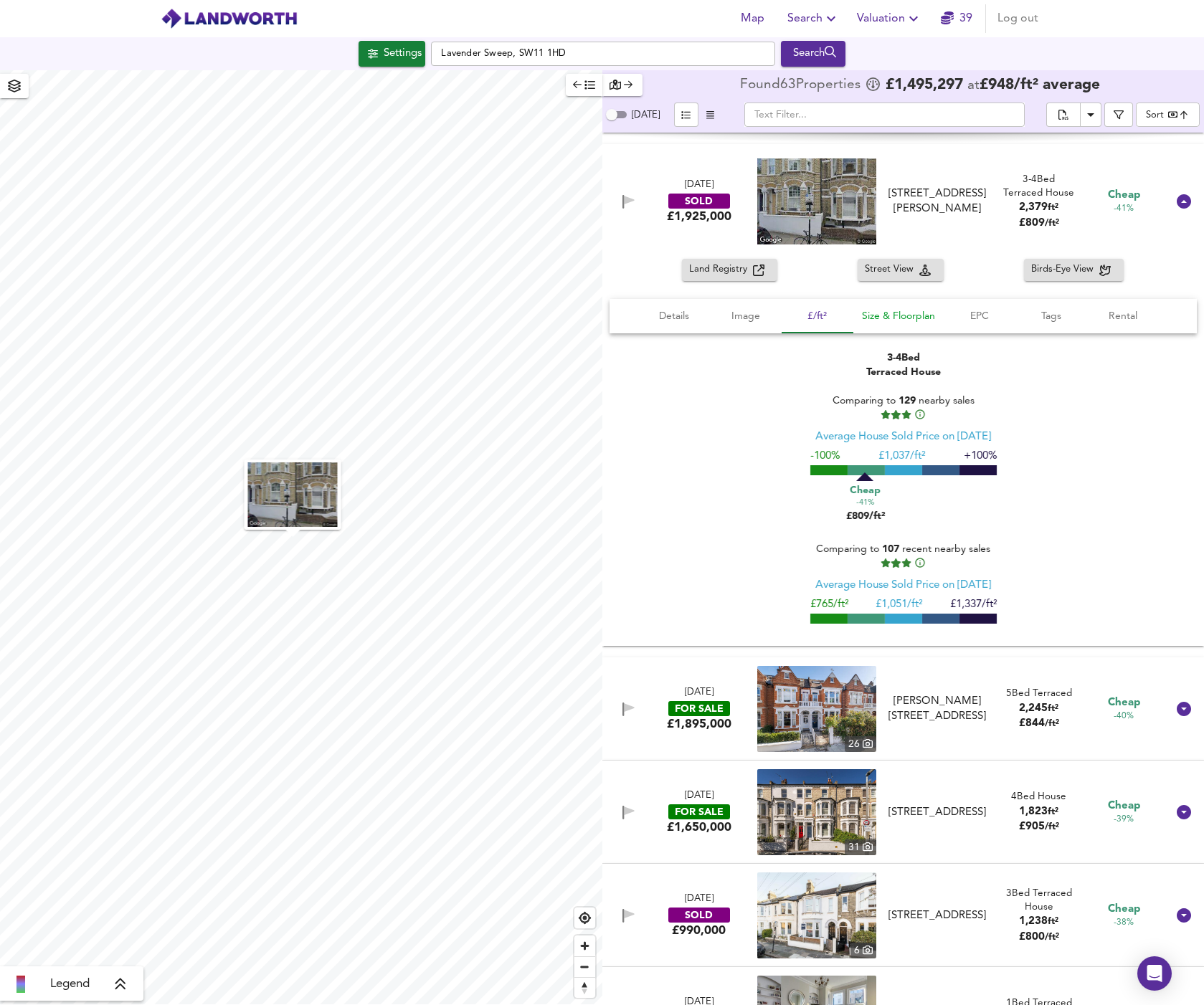
click at [888, 314] on span "Size & Floorplan" at bounding box center [899, 317] width 73 height 18
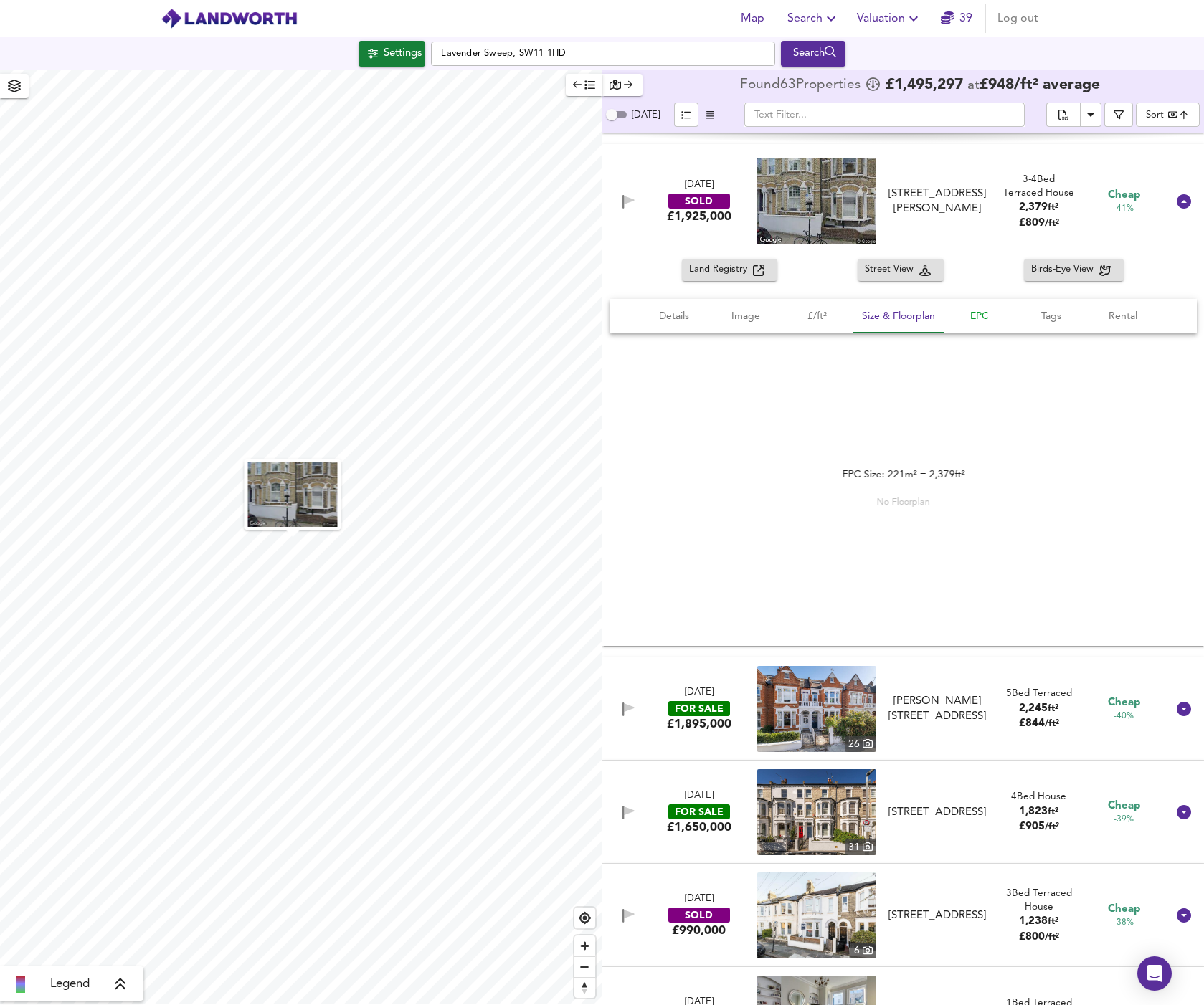
click at [977, 310] on span "EPC" at bounding box center [979, 317] width 55 height 18
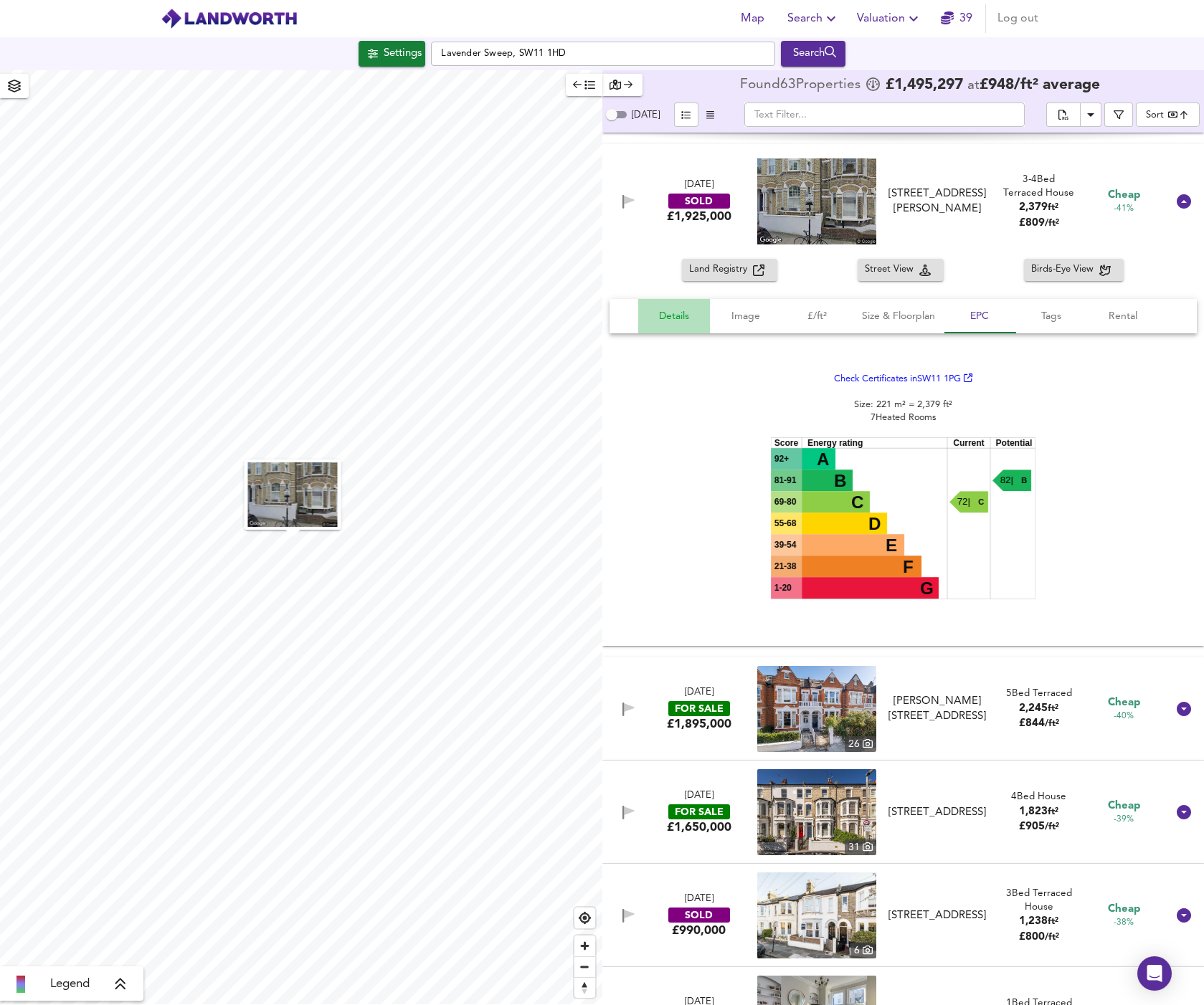
click at [669, 317] on span "Details" at bounding box center [674, 317] width 55 height 18
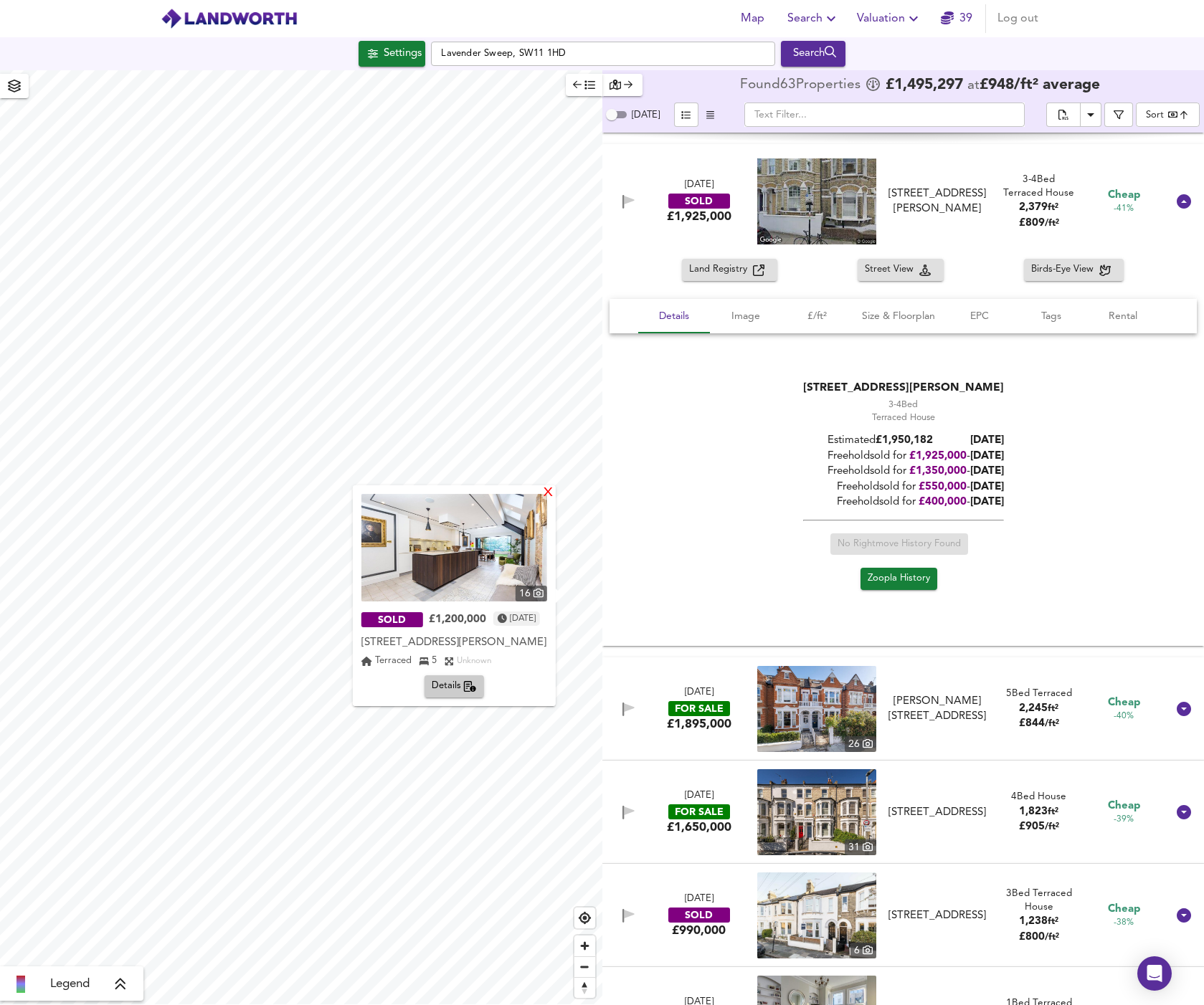
click at [552, 493] on div "X" at bounding box center [548, 493] width 12 height 14
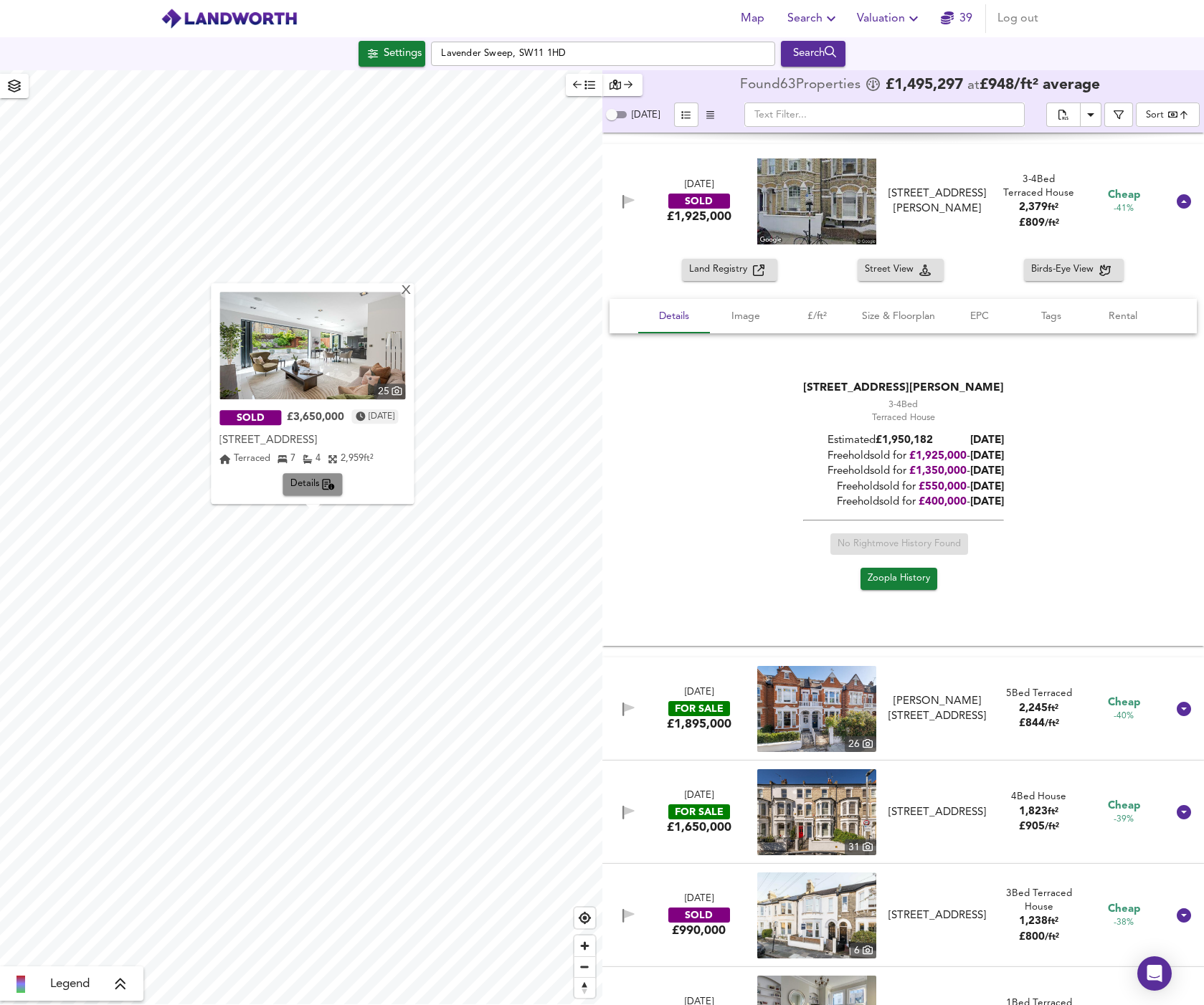
click at [312, 489] on span "Details" at bounding box center [313, 485] width 45 height 16
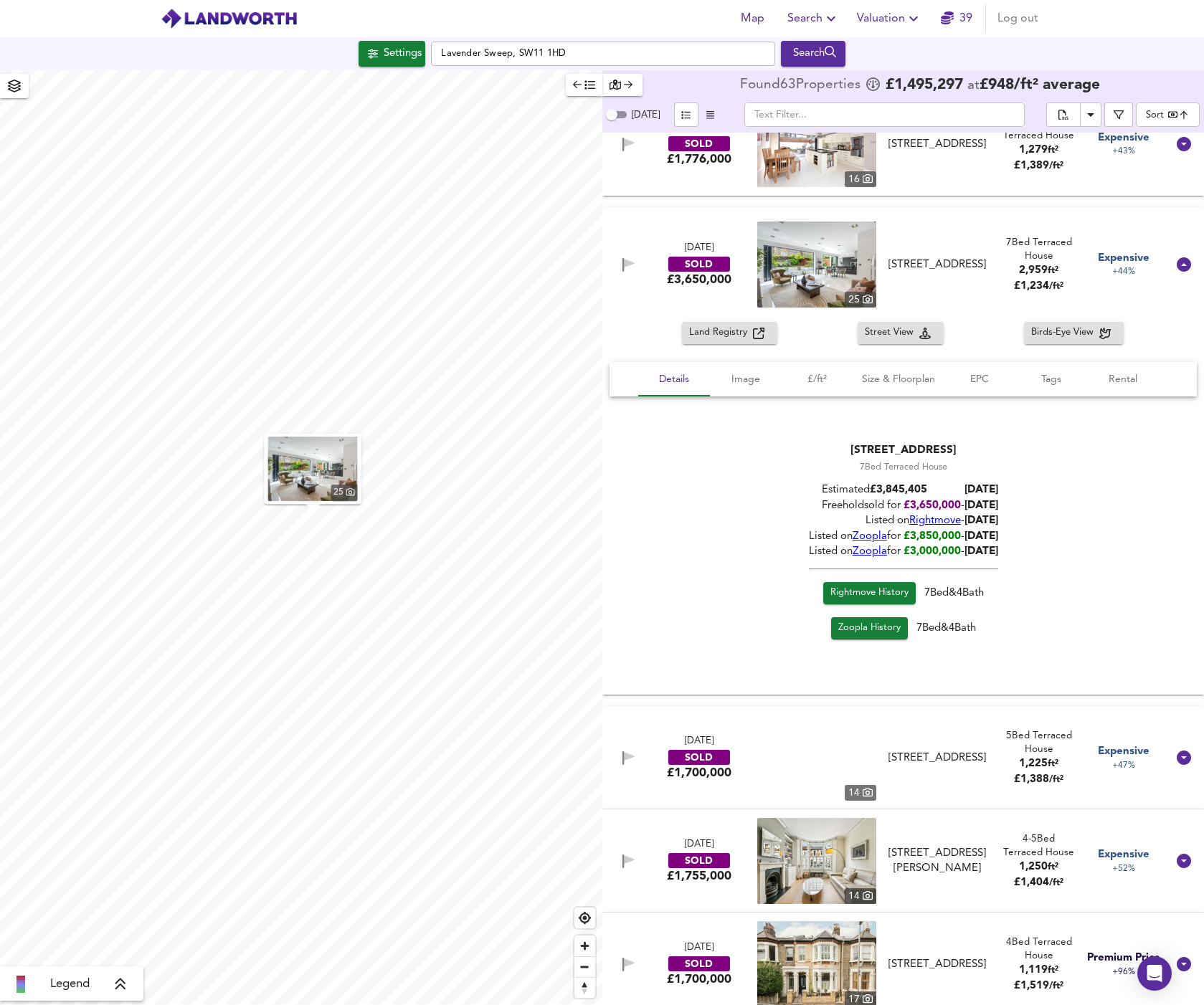
scroll to position [5994, 0]
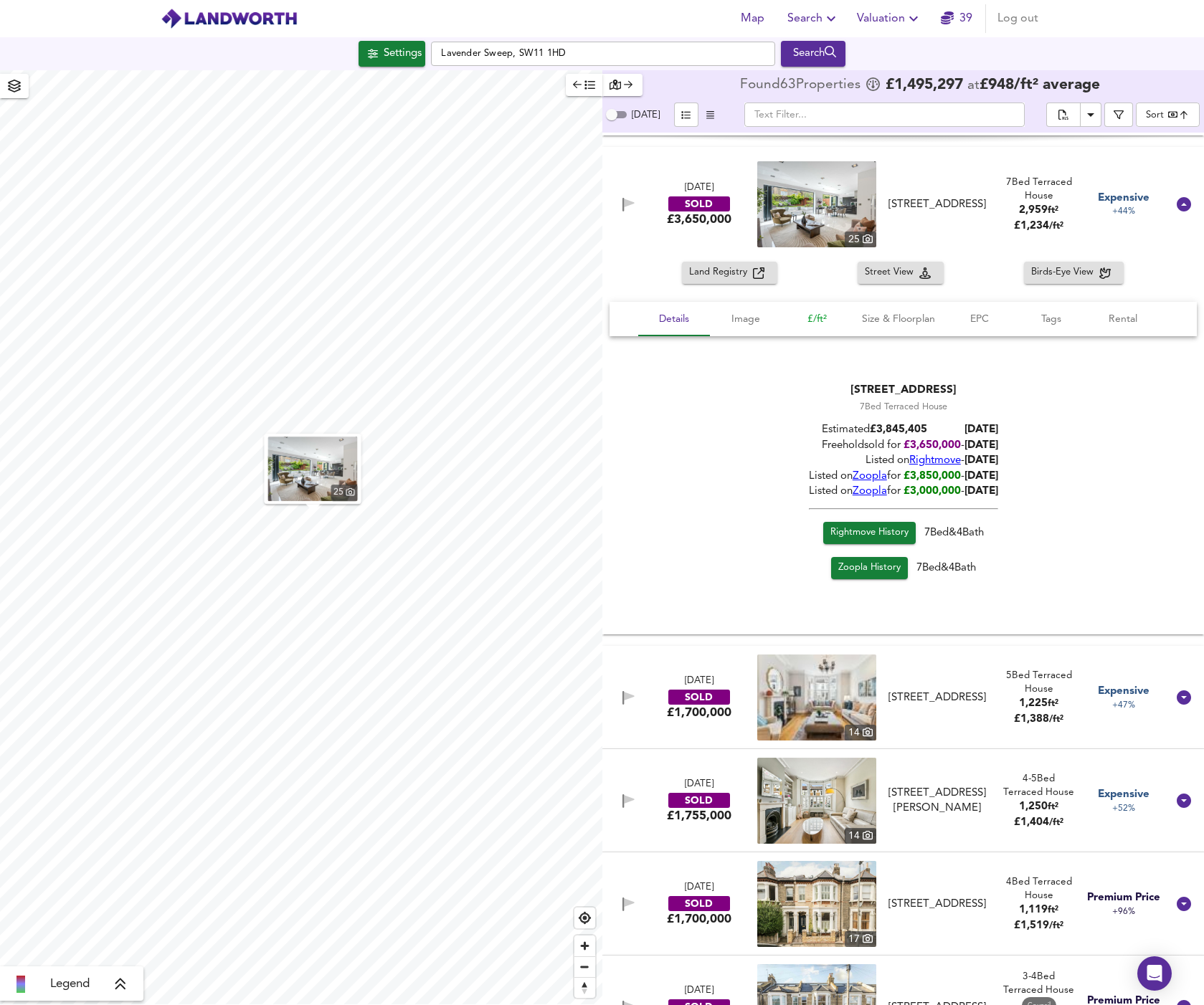
click at [811, 315] on span "£/ft²" at bounding box center [817, 319] width 55 height 18
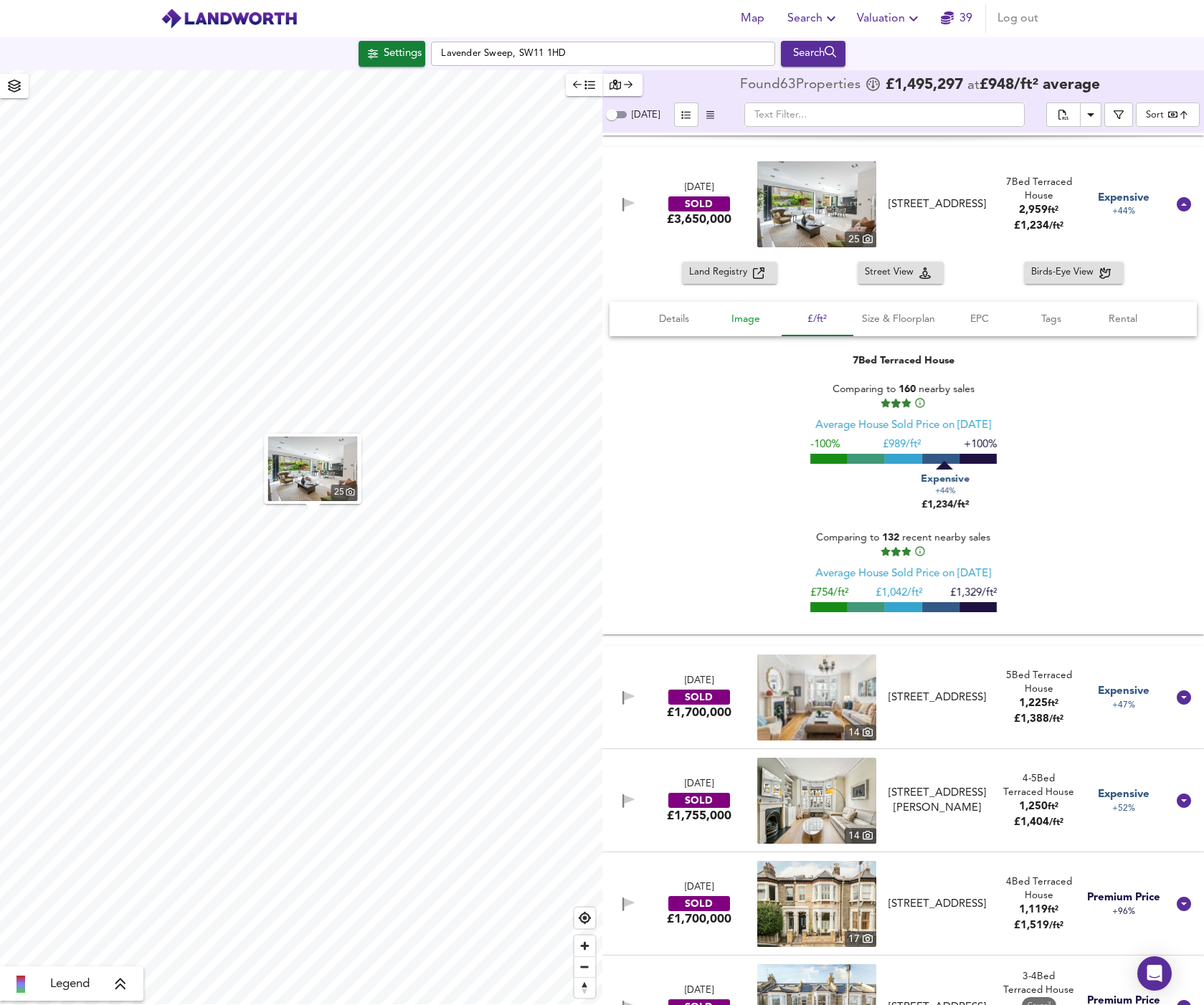
click at [743, 324] on span "Image" at bounding box center [745, 319] width 55 height 18
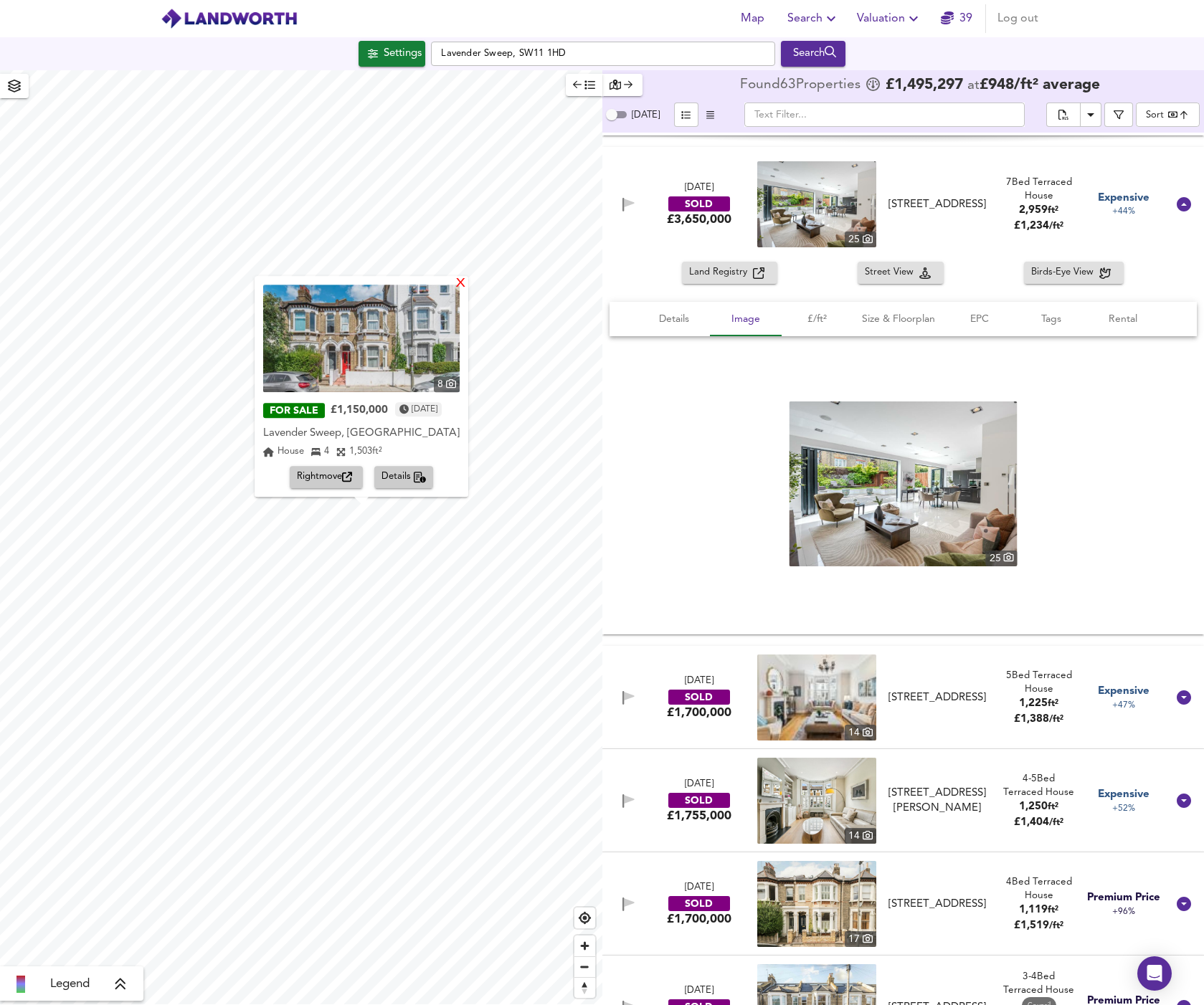
click at [467, 284] on div "X" at bounding box center [461, 284] width 12 height 14
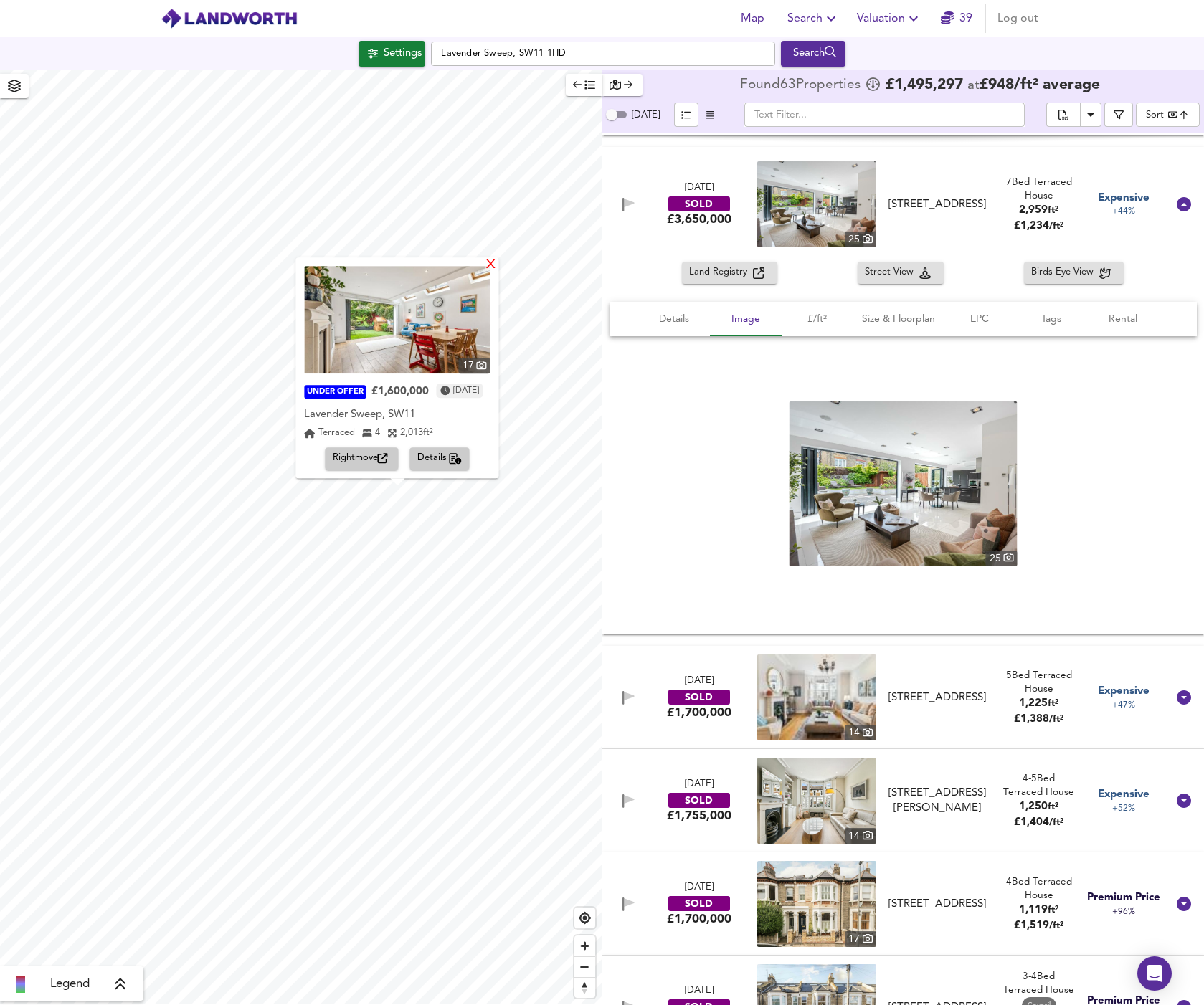
click at [498, 267] on div "X" at bounding box center [492, 265] width 12 height 14
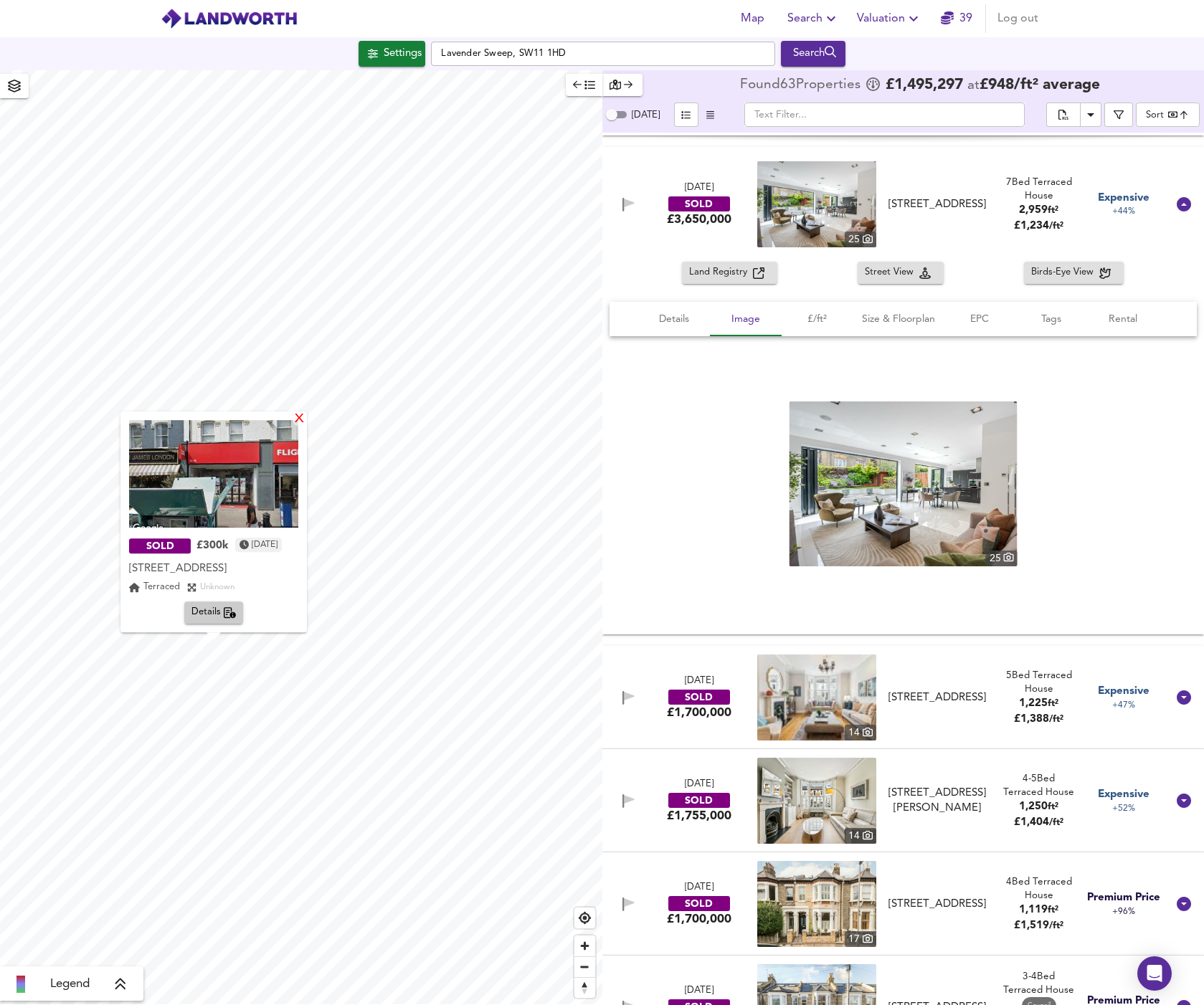
click at [305, 421] on div "X" at bounding box center [299, 420] width 12 height 14
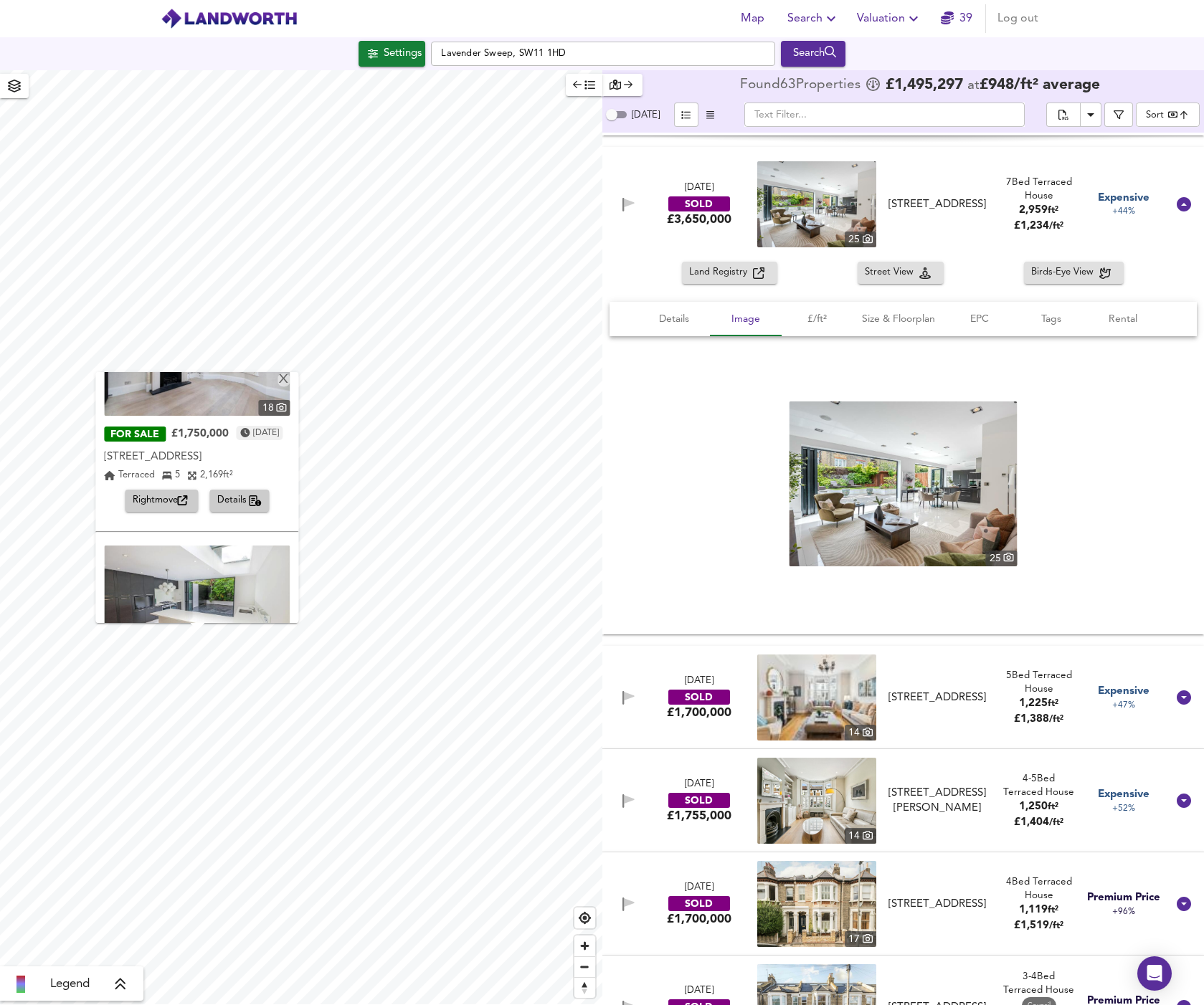
scroll to position [0, 0]
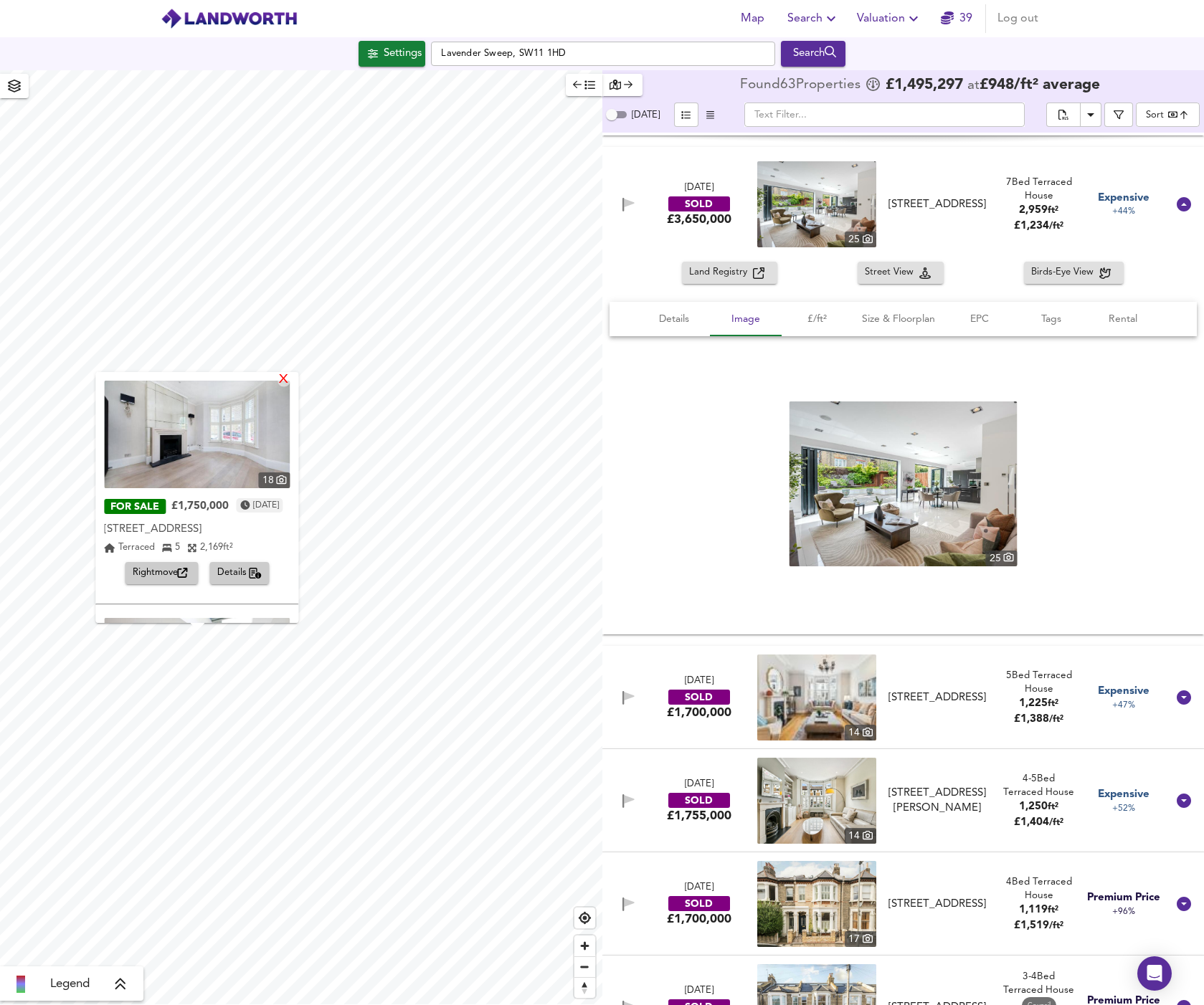
click at [291, 379] on div "X" at bounding box center [285, 381] width 12 height 14
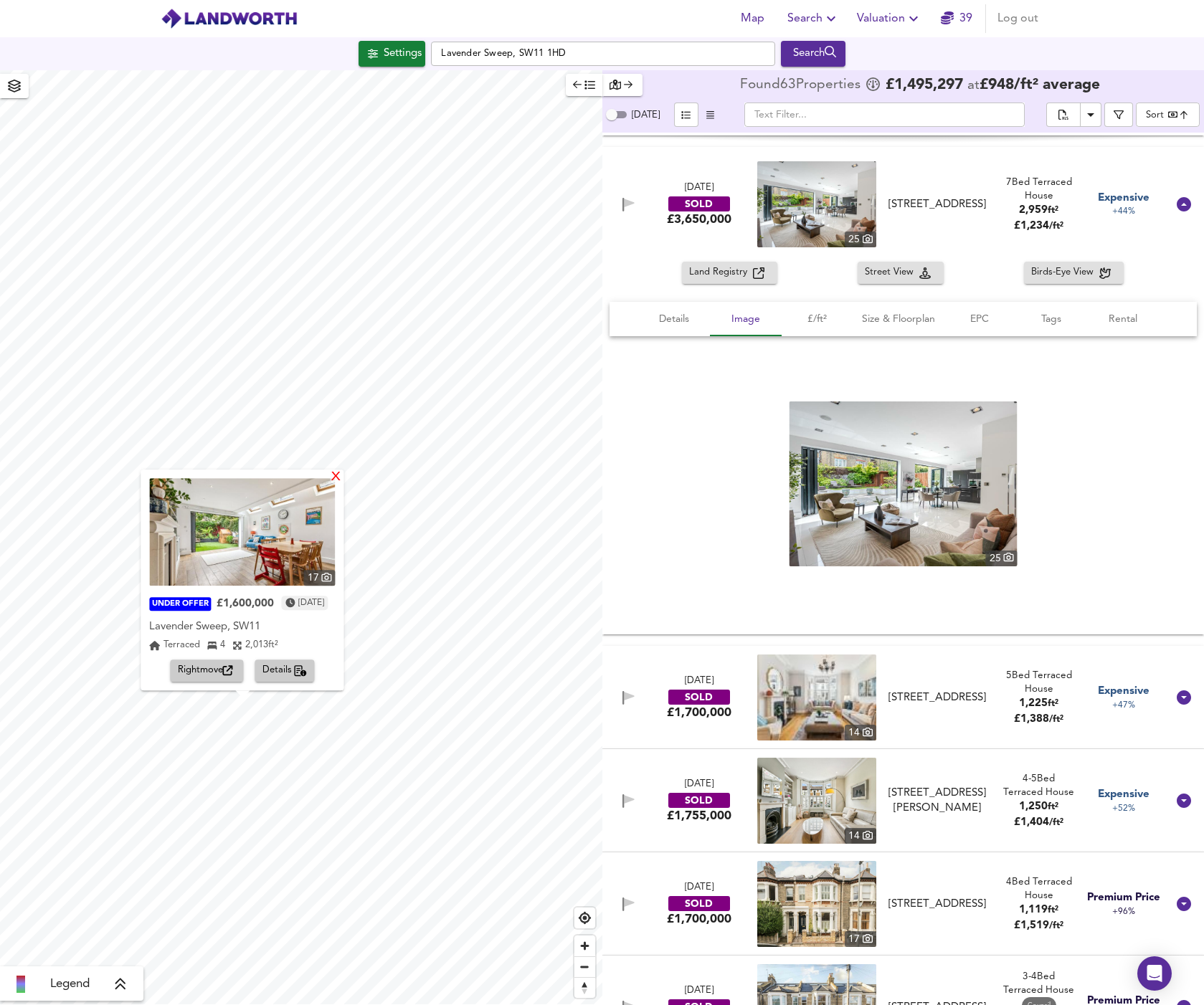
click at [343, 478] on div "X" at bounding box center [337, 478] width 12 height 14
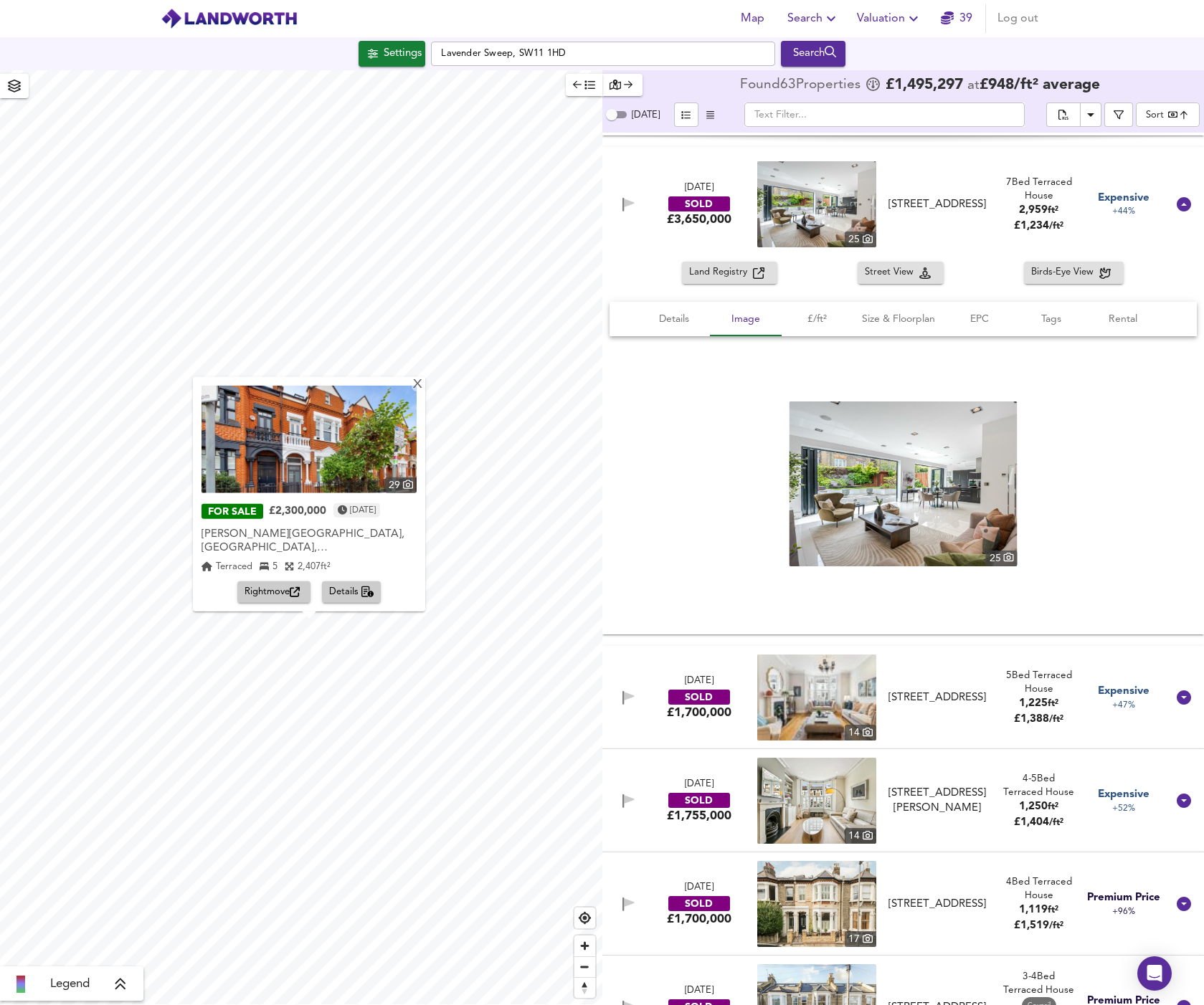
click at [397, 476] on img at bounding box center [309, 440] width 215 height 108
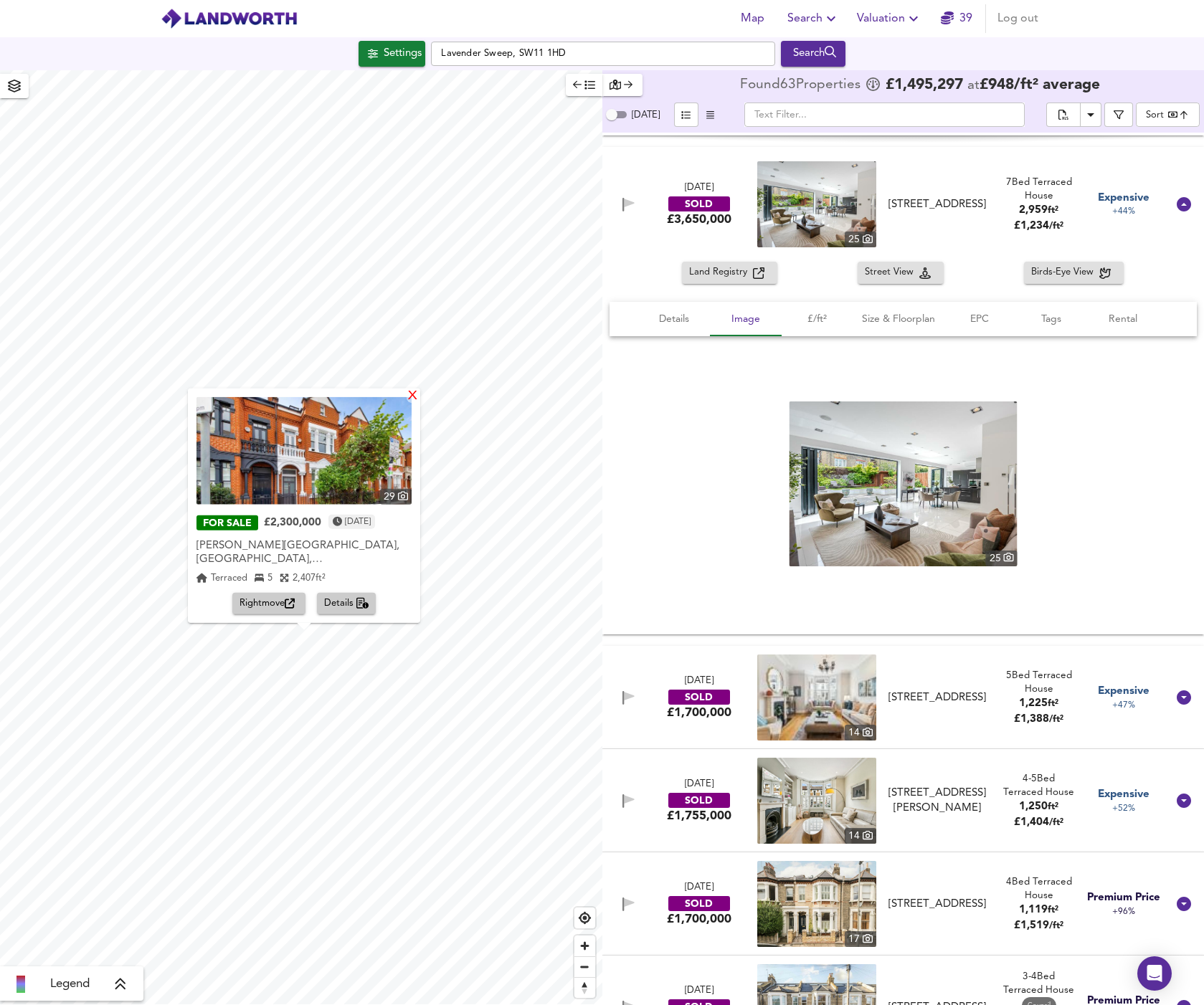
click at [419, 396] on div "X" at bounding box center [413, 396] width 12 height 14
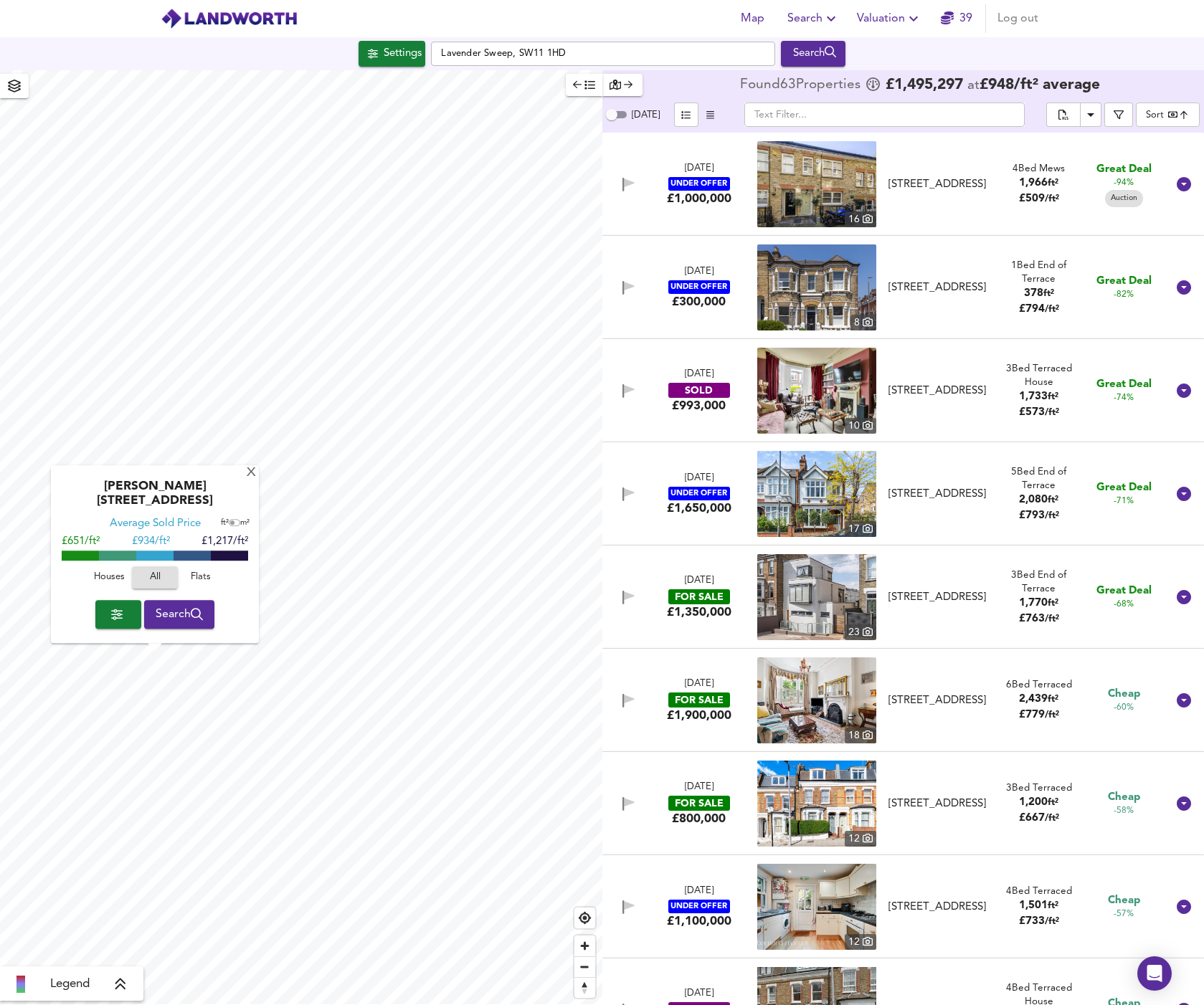
click at [101, 577] on span "Houses" at bounding box center [108, 578] width 39 height 16
click at [251, 480] on div "X" at bounding box center [252, 473] width 12 height 14
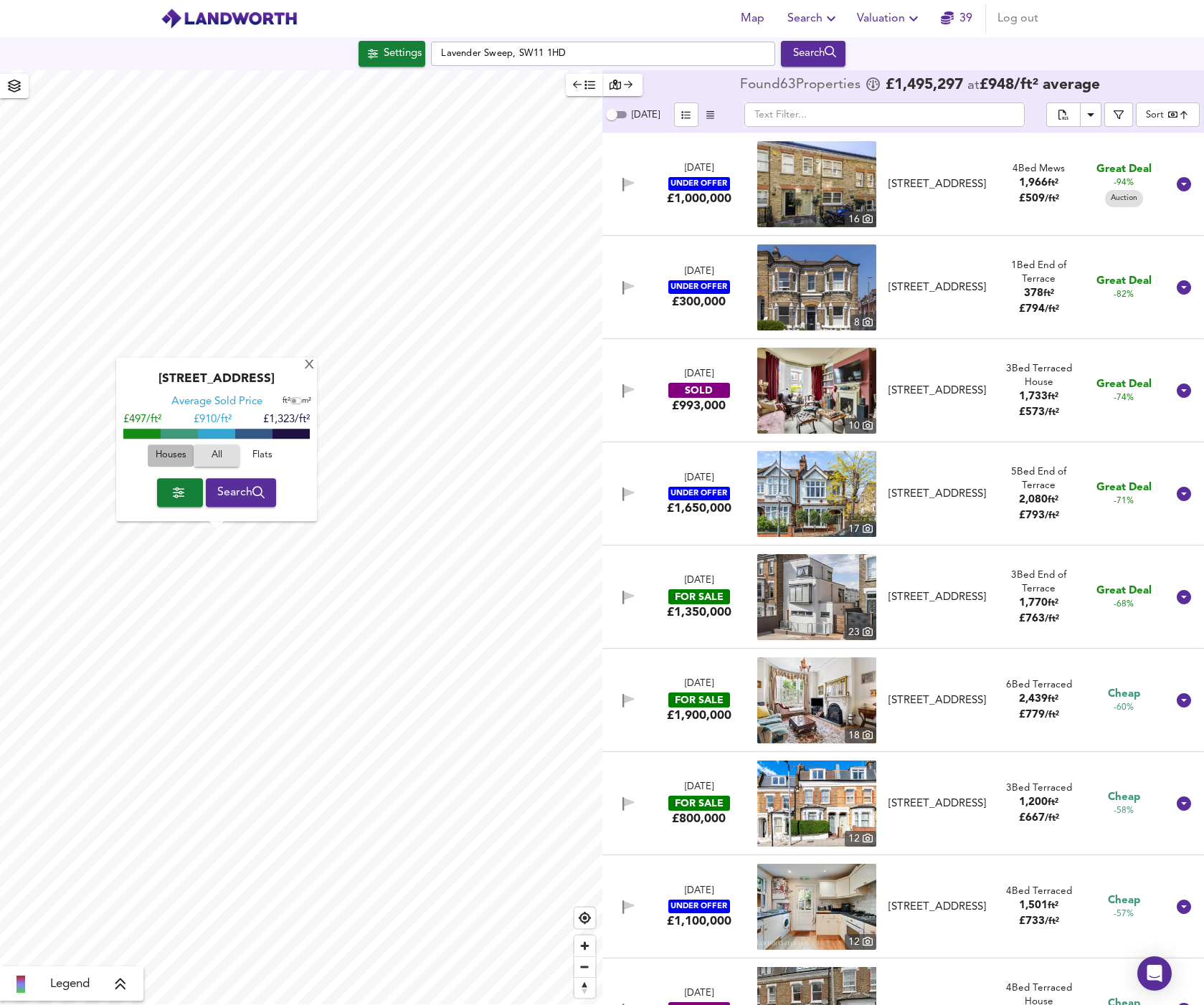
click at [173, 459] on span "Houses" at bounding box center [170, 456] width 39 height 16
click at [307, 369] on div "X" at bounding box center [310, 366] width 12 height 14
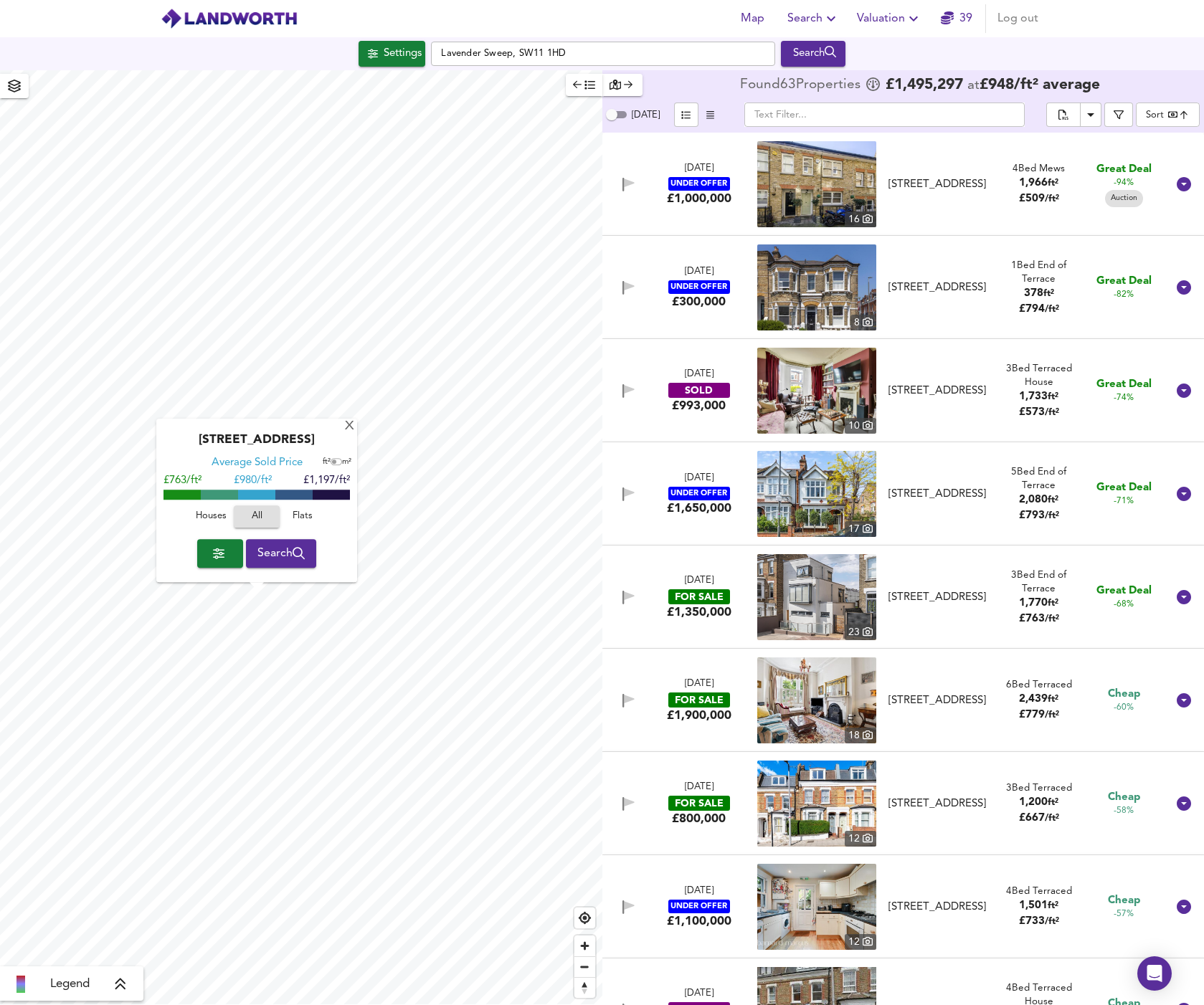
drag, startPoint x: 263, startPoint y: 439, endPoint x: 346, endPoint y: 441, distance: 83.0
click at [346, 441] on div "[STREET_ADDRESS]" at bounding box center [257, 445] width 186 height 23
copy div "SW18 1BW"
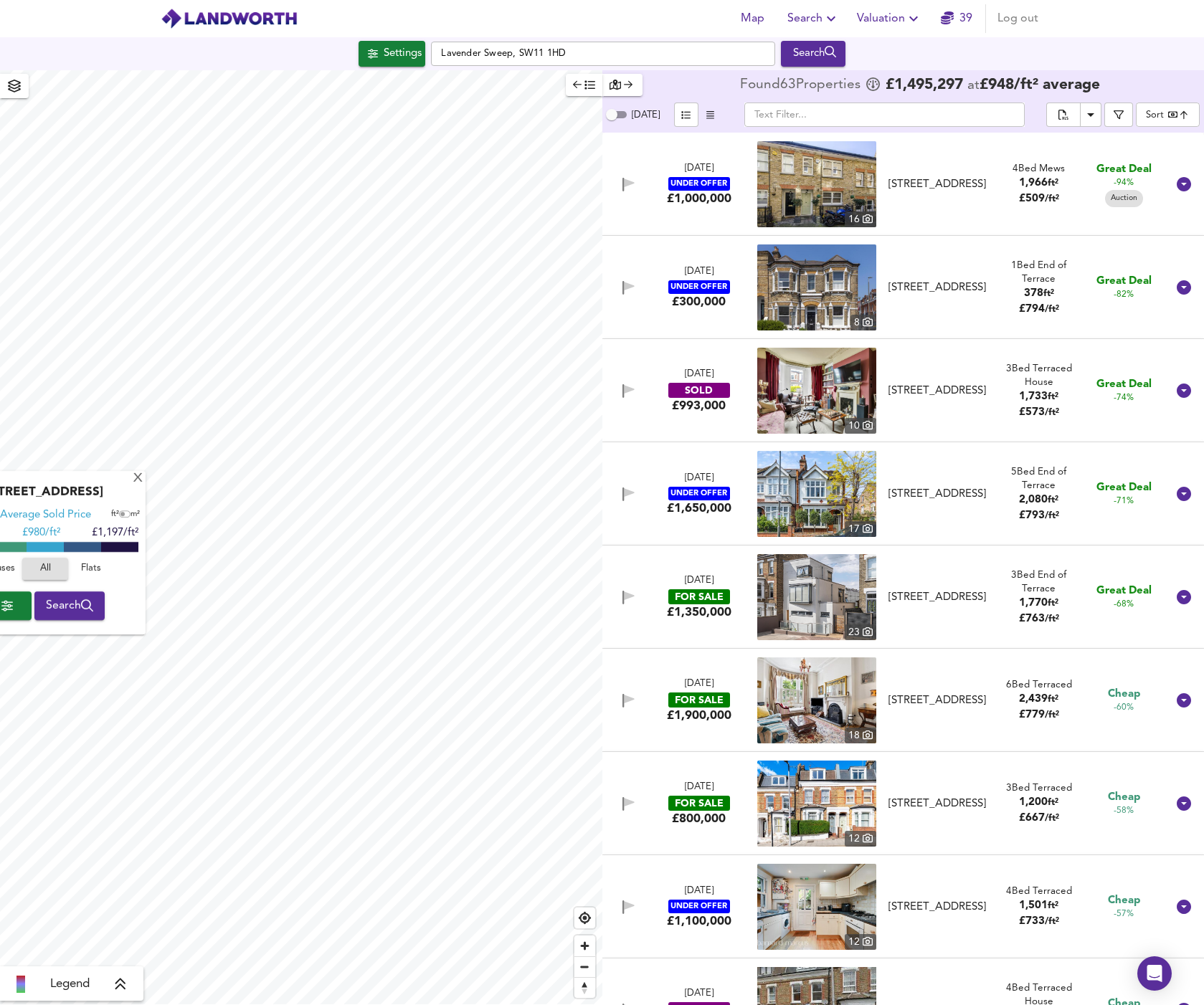
click at [0, 651] on html "Map Search Valuation 39 Log out Settings Lavender Sweep, SW11 1HD Search [GEOGR…" at bounding box center [602, 502] width 1204 height 1005
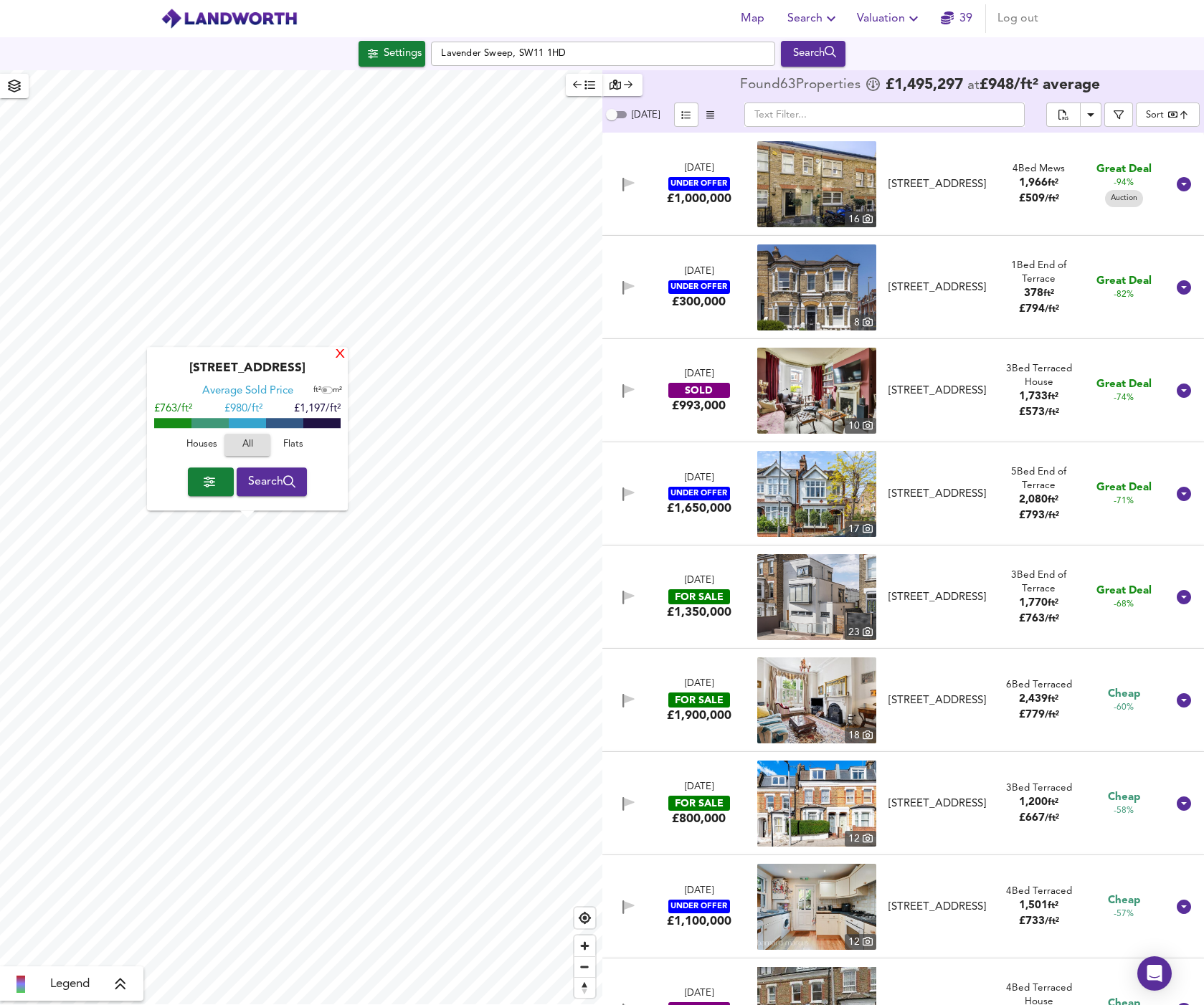
click at [342, 357] on div "X" at bounding box center [340, 356] width 12 height 14
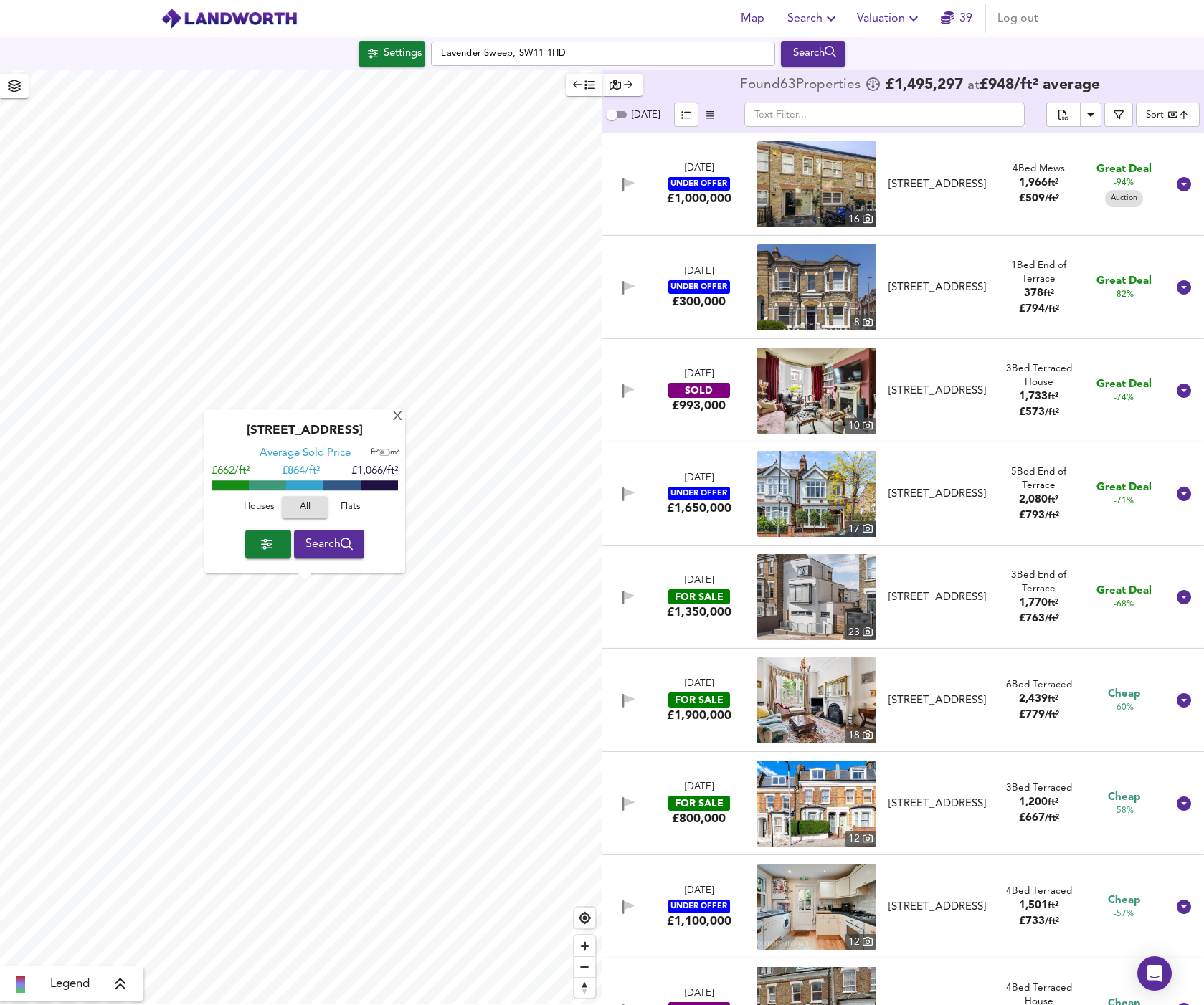
click at [268, 512] on span "Houses" at bounding box center [258, 507] width 39 height 16
click at [398, 424] on div "X" at bounding box center [397, 418] width 12 height 14
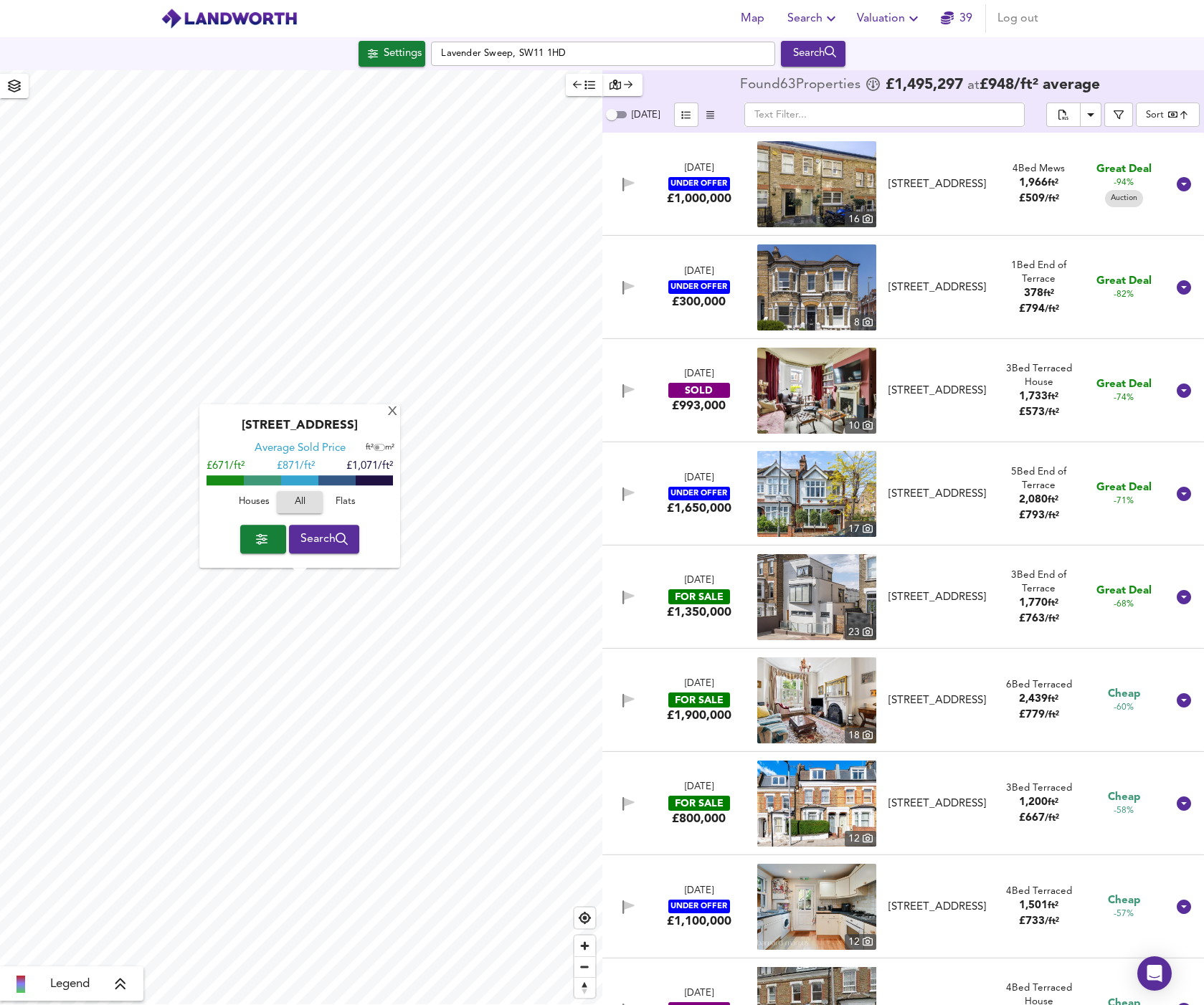
drag, startPoint x: 311, startPoint y: 427, endPoint x: 370, endPoint y: 427, distance: 59.0
click at [370, 427] on div "[STREET_ADDRESS]" at bounding box center [299, 431] width 186 height 23
copy div "SW18 1QG"
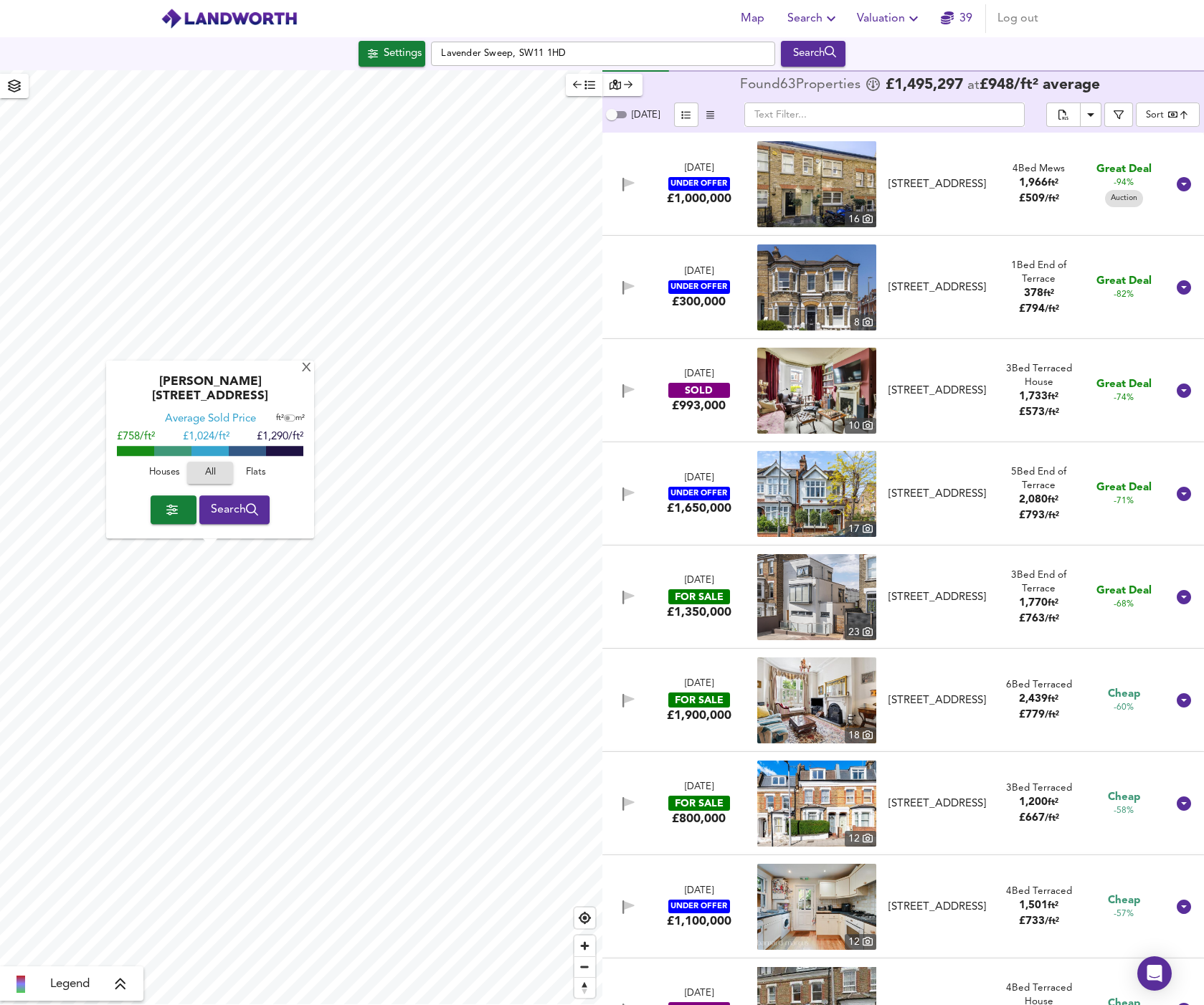
click at [174, 474] on span "Houses" at bounding box center [164, 473] width 39 height 16
drag, startPoint x: 230, startPoint y: 399, endPoint x: 289, endPoint y: 399, distance: 59.0
click at [289, 399] on div "[PERSON_NAME][STREET_ADDRESS]" at bounding box center [210, 394] width 193 height 37
copy div "SW18 5DH"
